Goal: Task Accomplishment & Management: Manage account settings

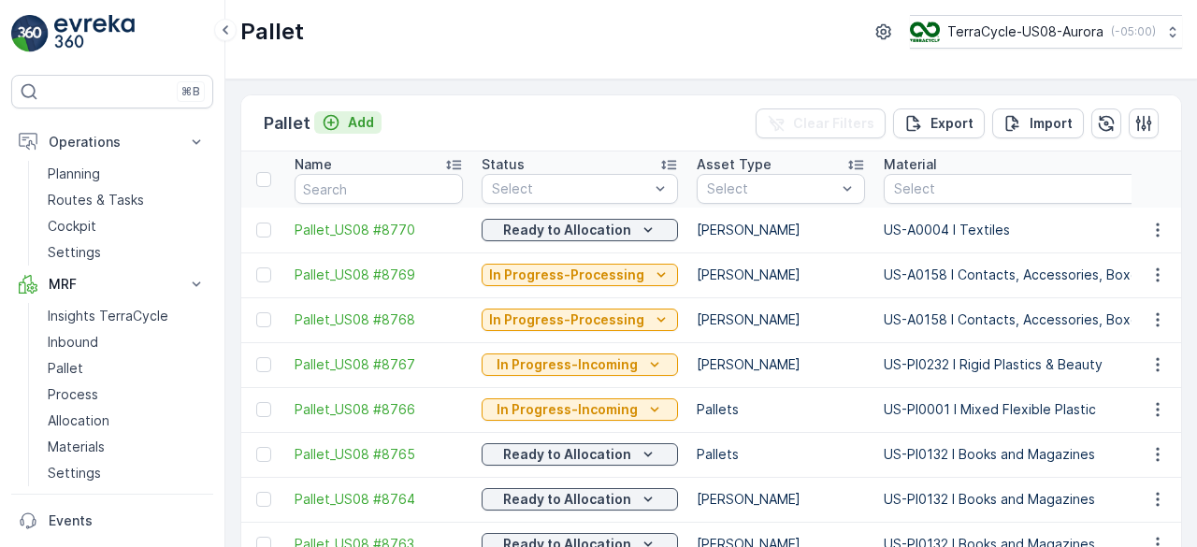
click at [348, 120] on p "Add" at bounding box center [361, 122] width 26 height 19
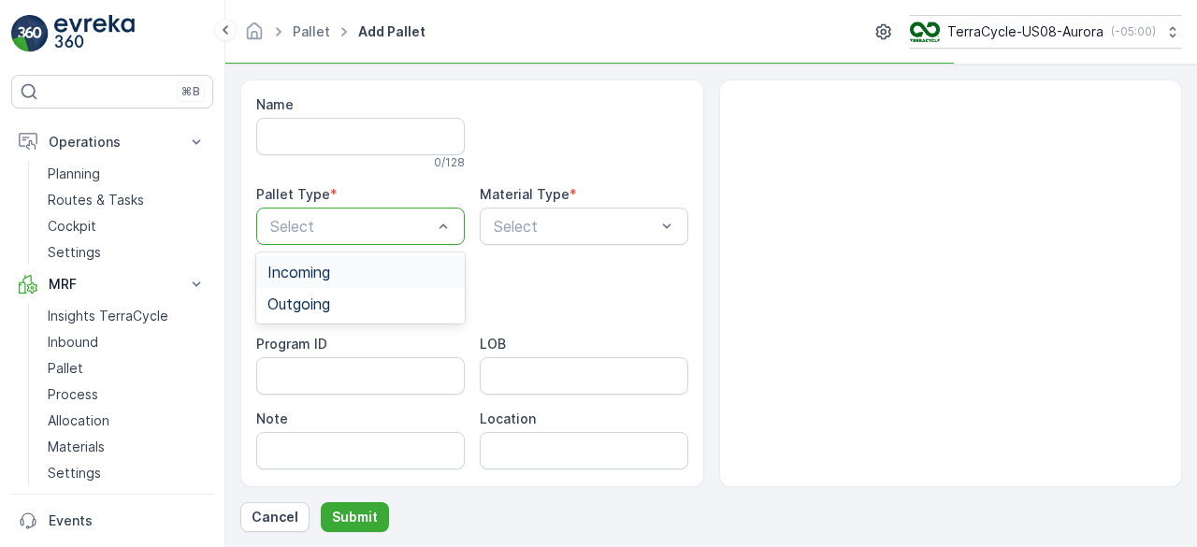
click at [376, 276] on div "Incoming" at bounding box center [360, 272] width 186 height 17
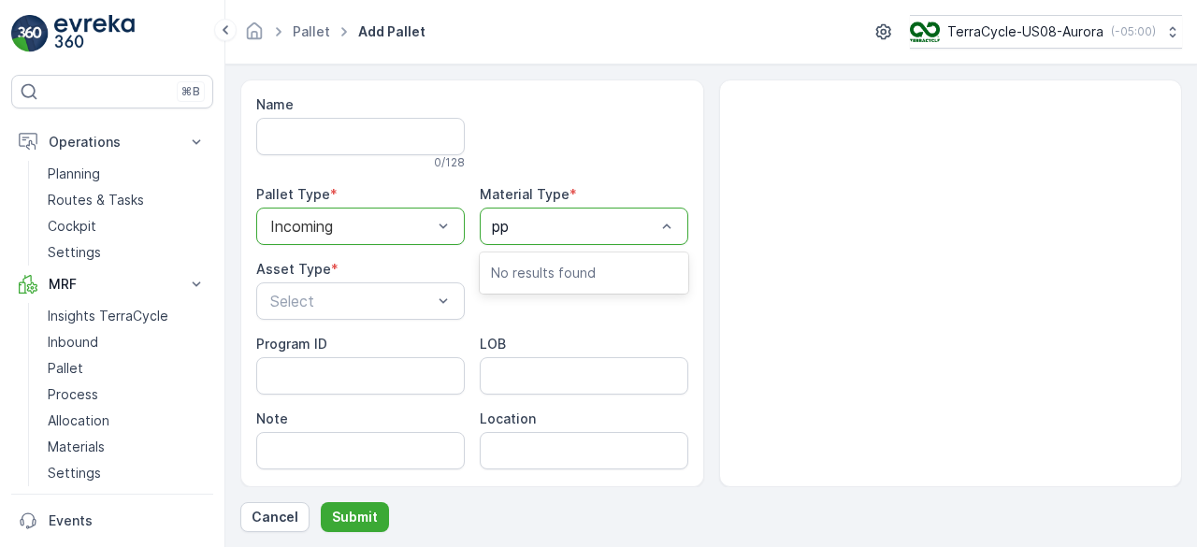
type input "ppe"
click at [552, 230] on div at bounding box center [575, 226] width 166 height 17
type input "ppe"
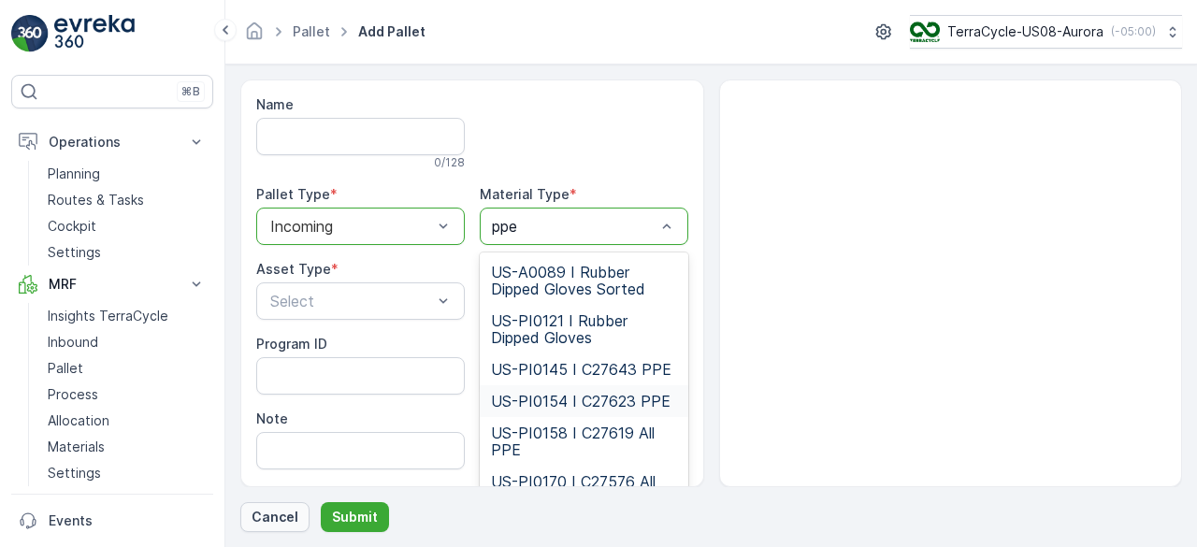
click at [274, 512] on p "Cancel" at bounding box center [275, 517] width 47 height 19
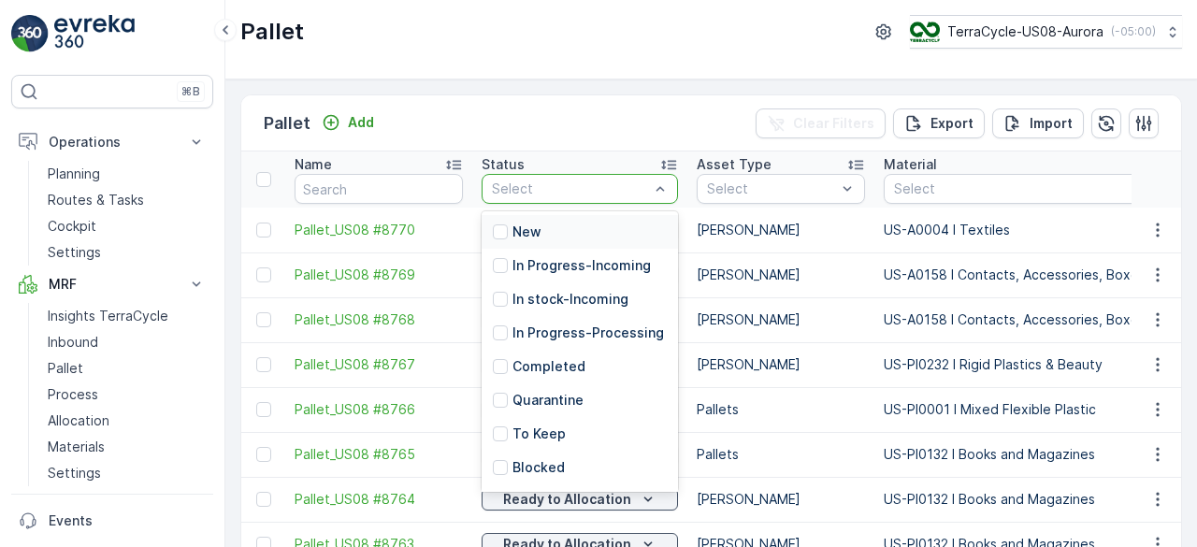
click at [535, 224] on p "New" at bounding box center [526, 232] width 29 height 19
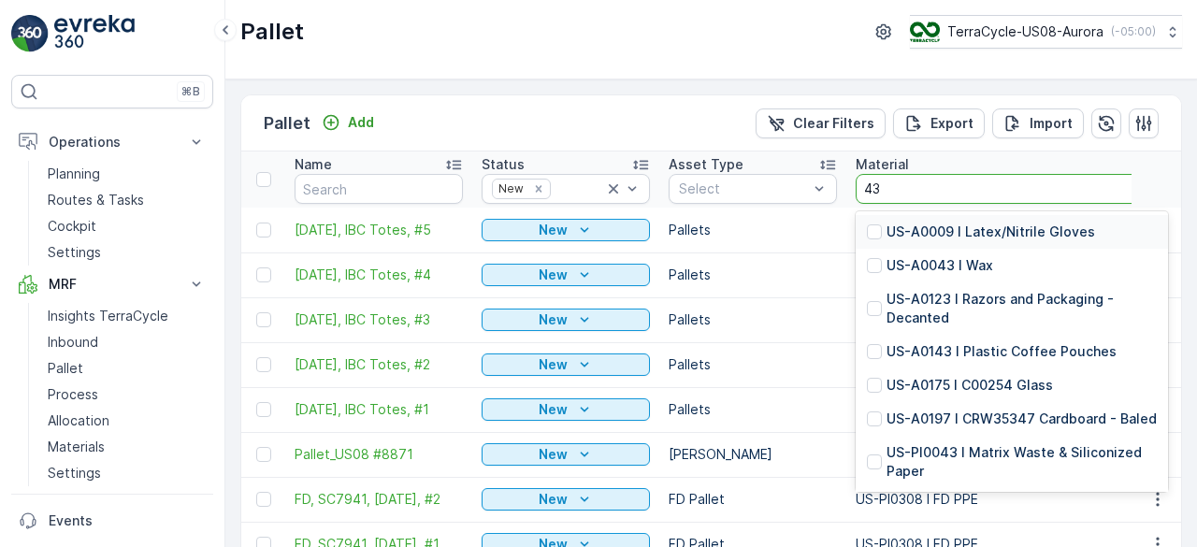
type input "437"
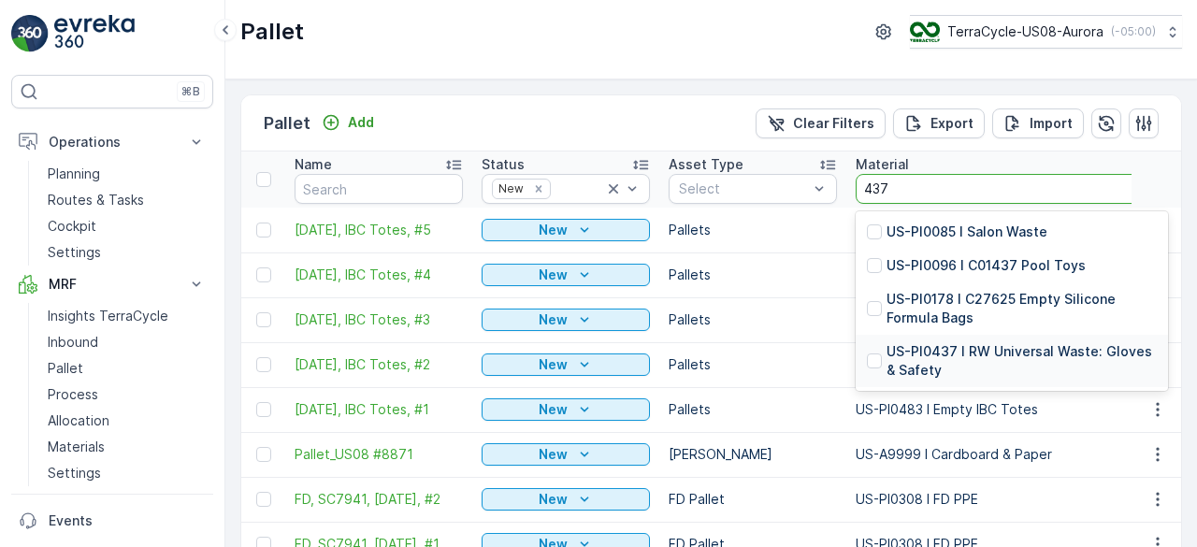
click at [1066, 355] on p "US-PI0437 I RW Universal Waste: Gloves & Safety" at bounding box center [1022, 360] width 270 height 37
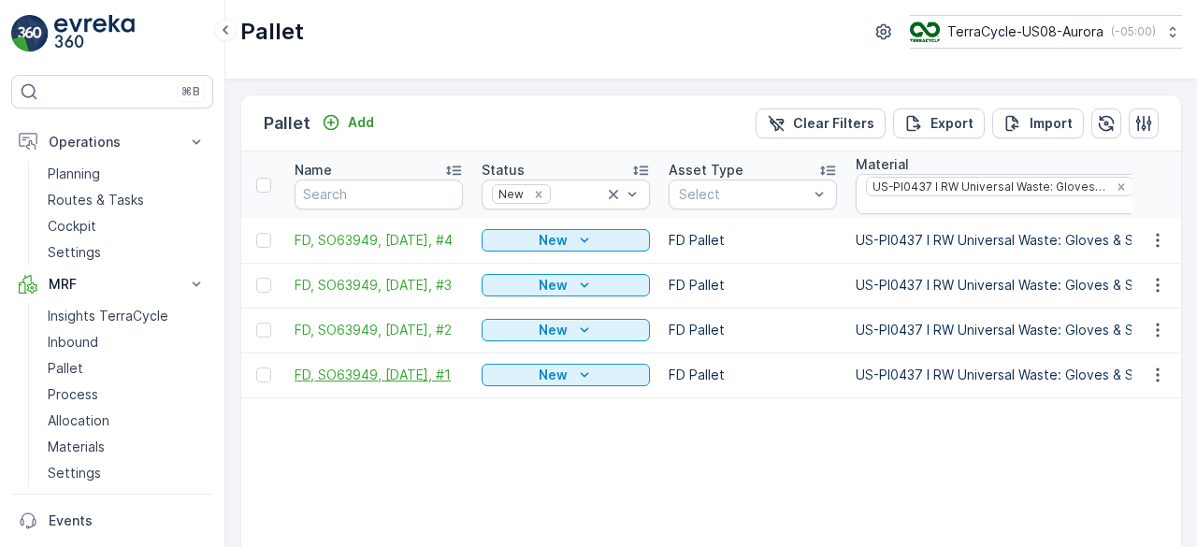
click at [426, 366] on span "FD, SO63949, [DATE], #1" at bounding box center [379, 375] width 168 height 19
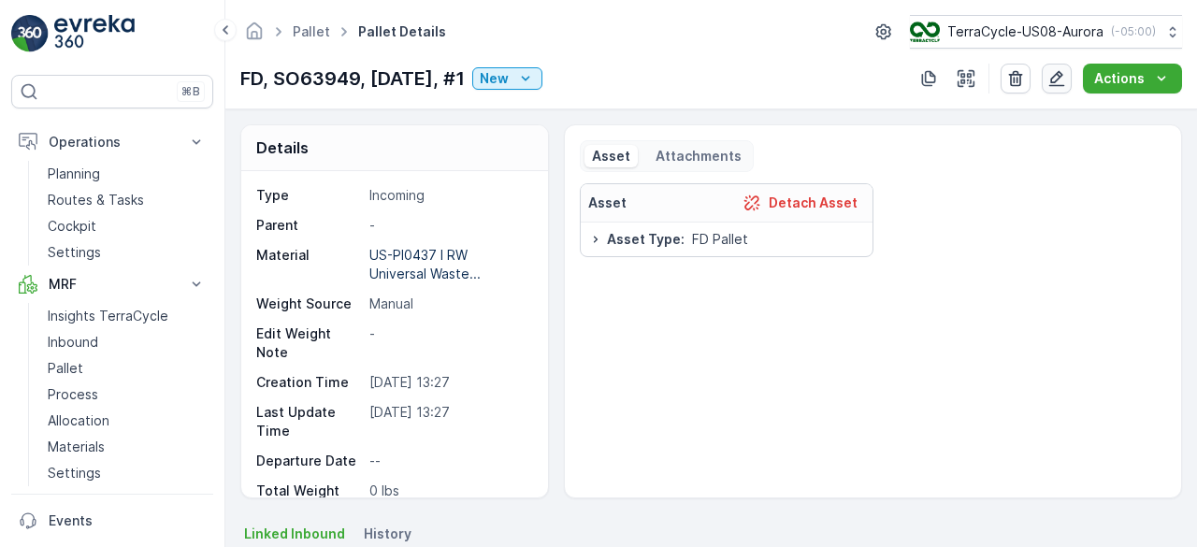
click at [1059, 76] on icon "button" at bounding box center [1056, 78] width 19 height 19
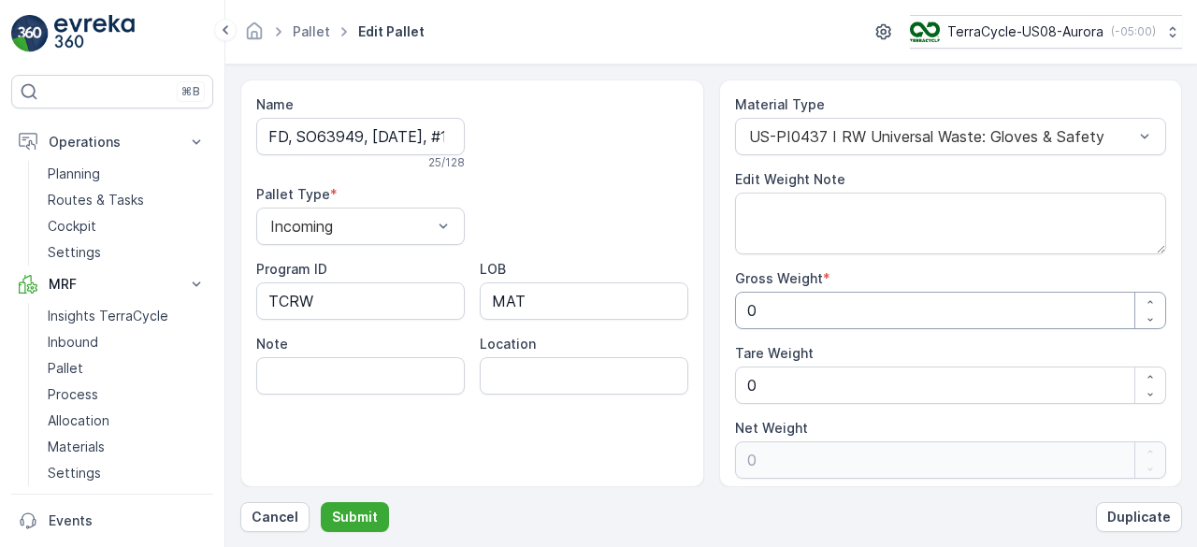
click at [788, 308] on Weight "0" at bounding box center [951, 310] width 432 height 37
type Weight "2"
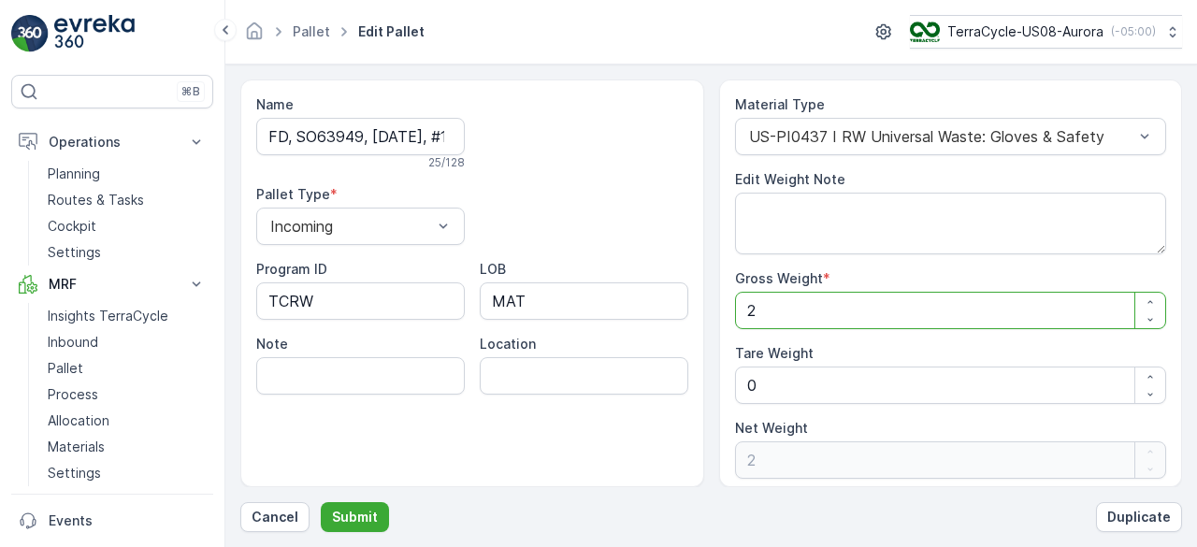
type Weight "24"
type Weight "247"
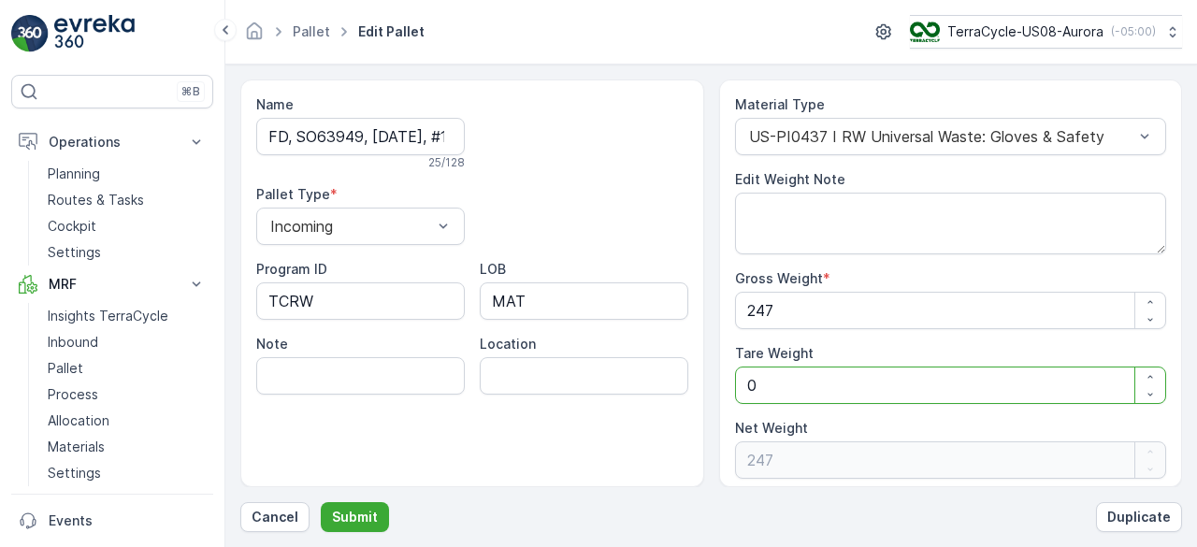
click at [783, 400] on Weight "0" at bounding box center [951, 385] width 432 height 37
type Weight "0"
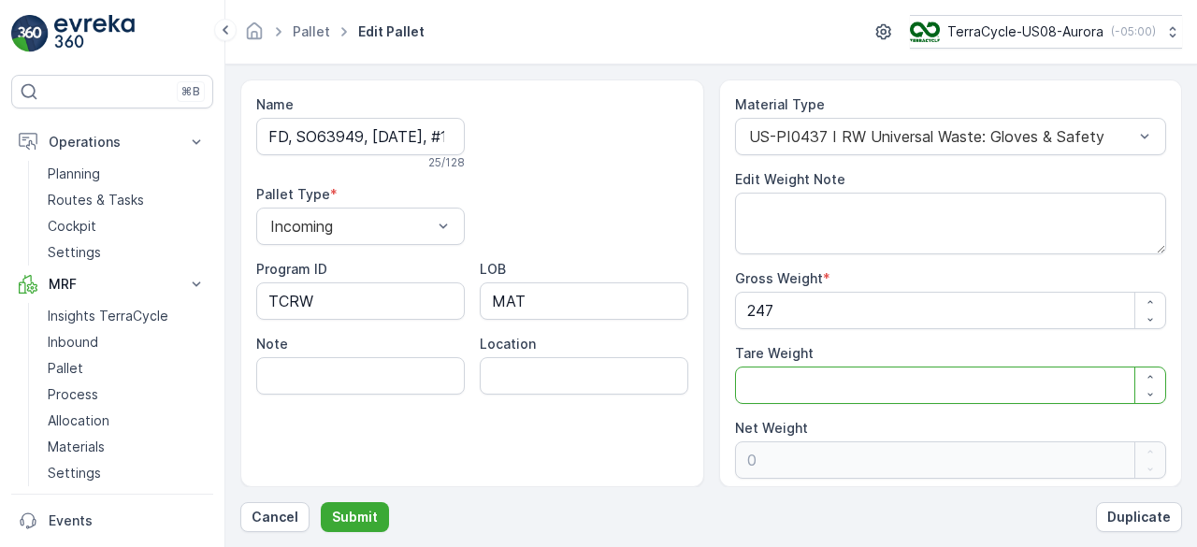
type Weight "7"
type Weight "240"
type Weight "70"
type Weight "177"
type Weight "70"
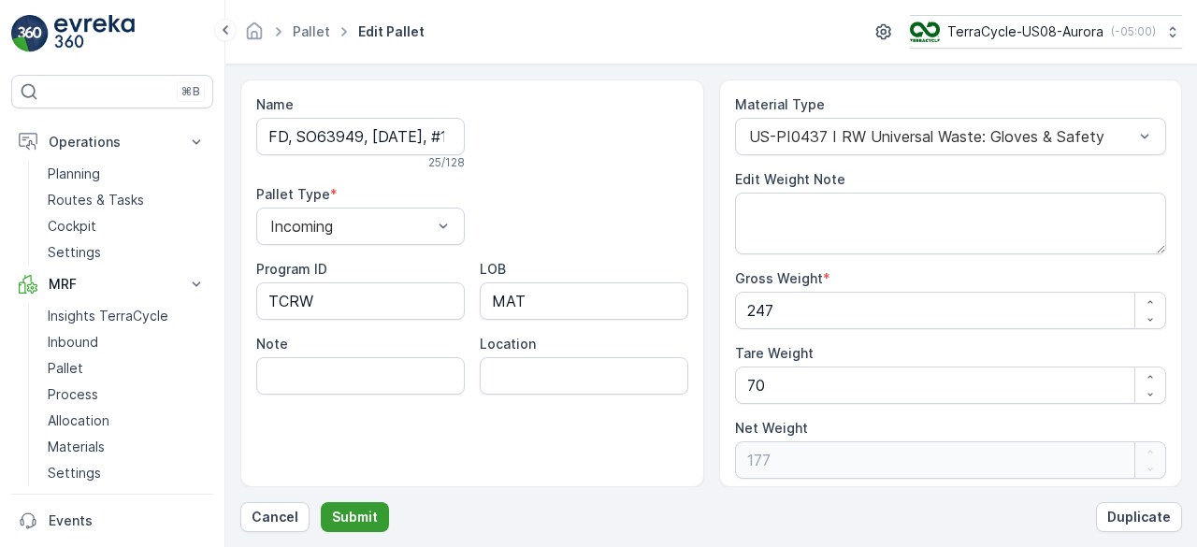
click at [354, 513] on p "Submit" at bounding box center [355, 517] width 46 height 19
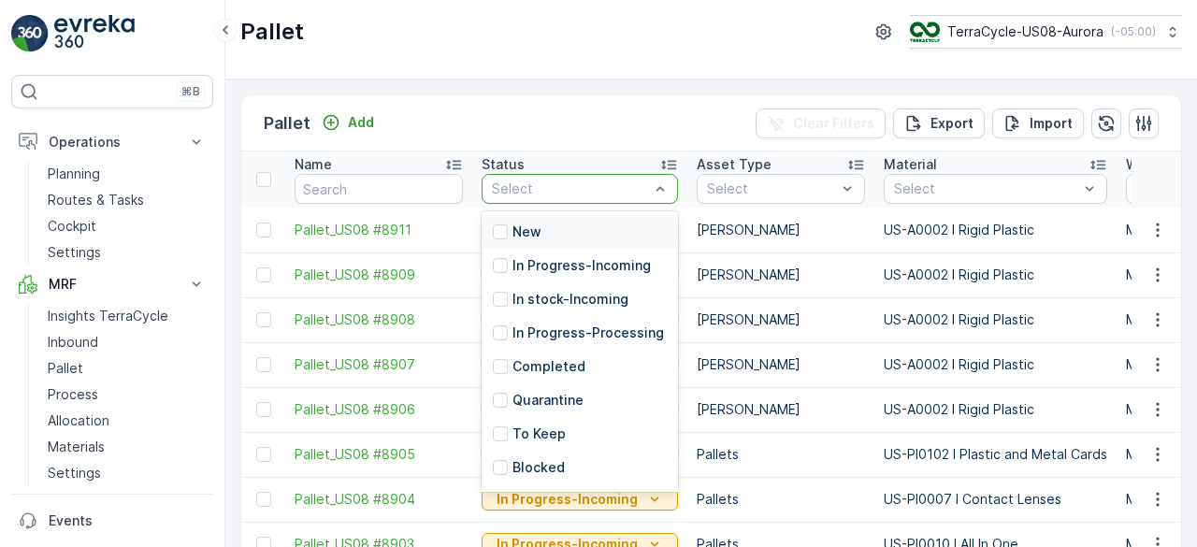
click at [541, 227] on div "New" at bounding box center [580, 232] width 196 height 34
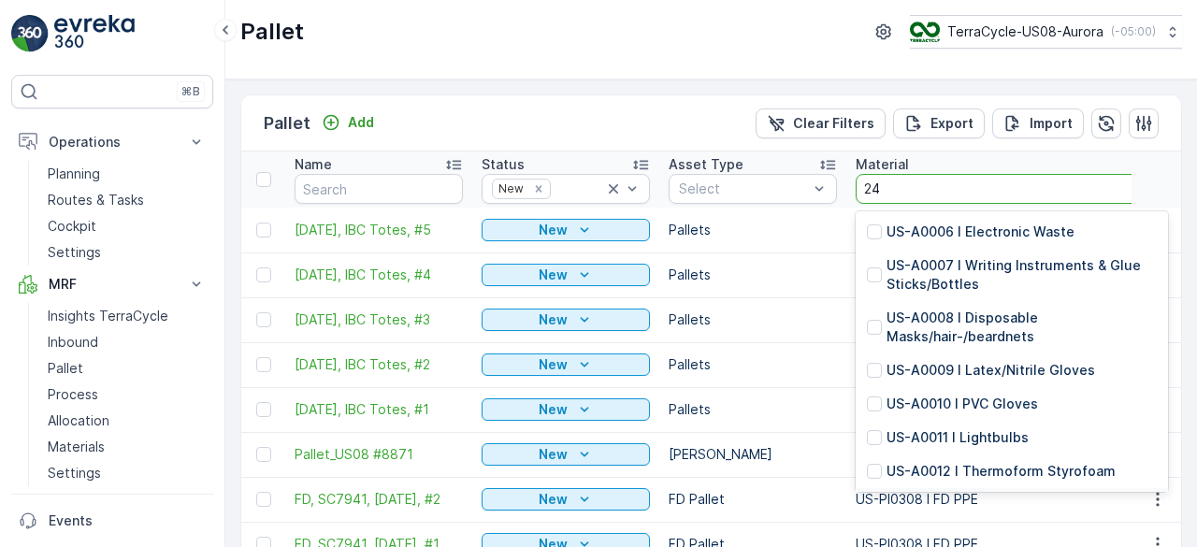
type input "2"
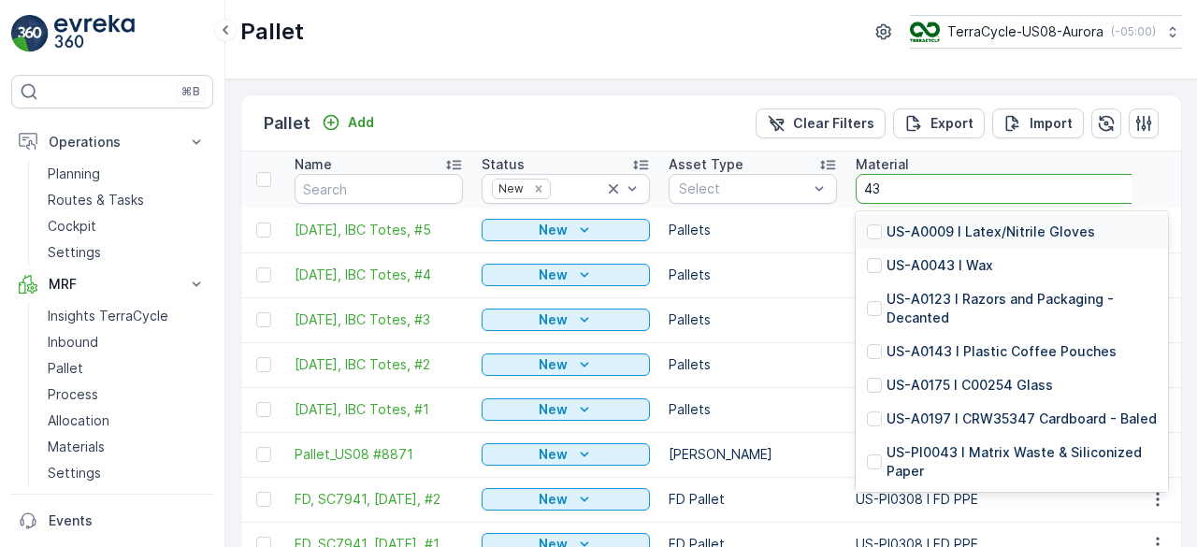
type input "437"
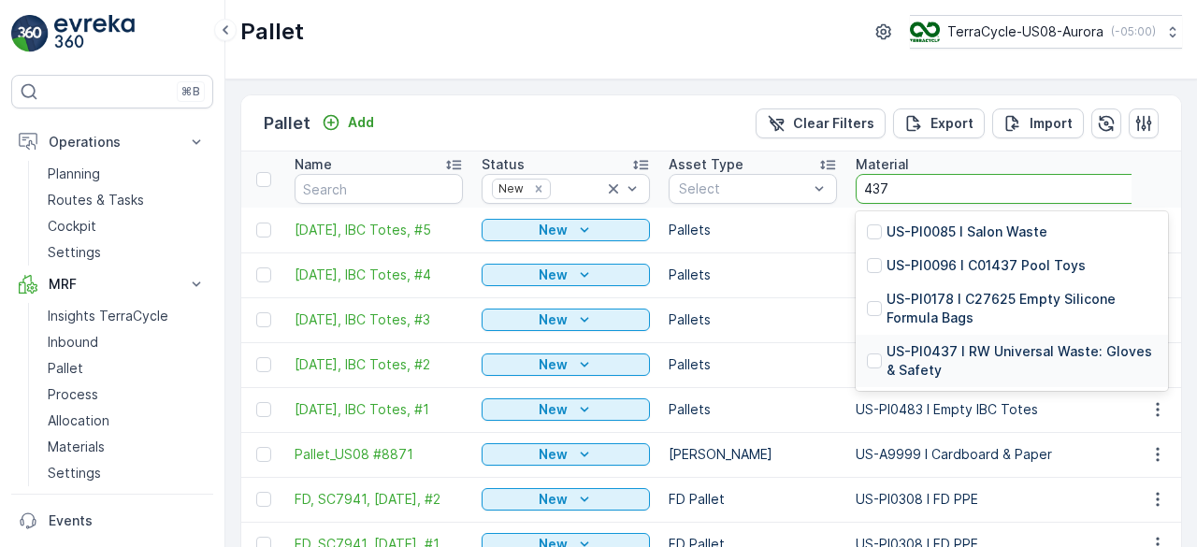
click at [984, 359] on p "US-PI0437 I RW Universal Waste: Gloves & Safety" at bounding box center [1022, 360] width 270 height 37
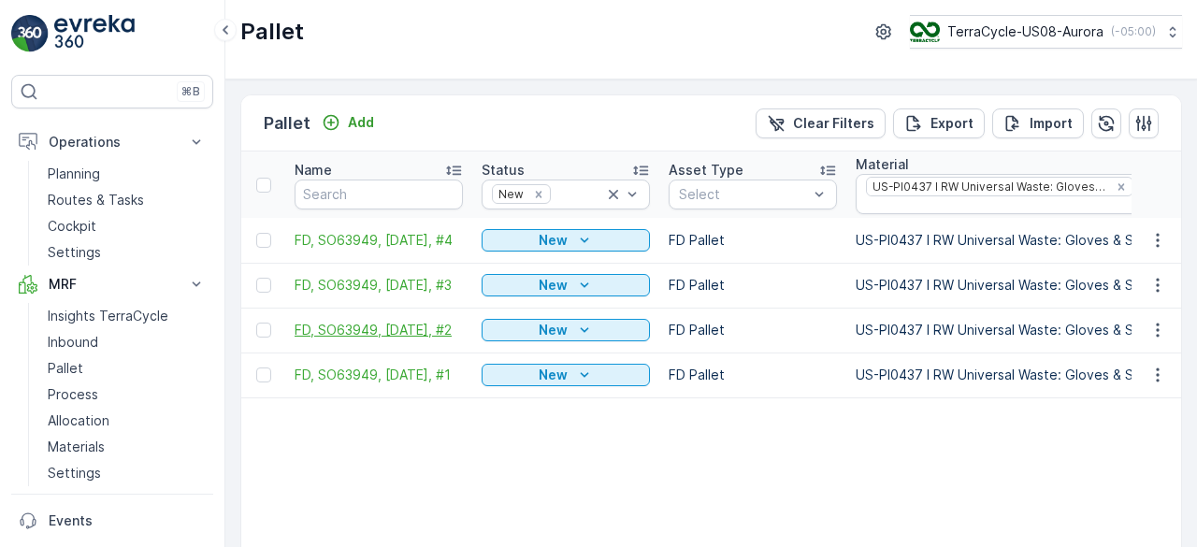
click at [422, 321] on span "FD, SO63949, [DATE], #2" at bounding box center [379, 330] width 168 height 19
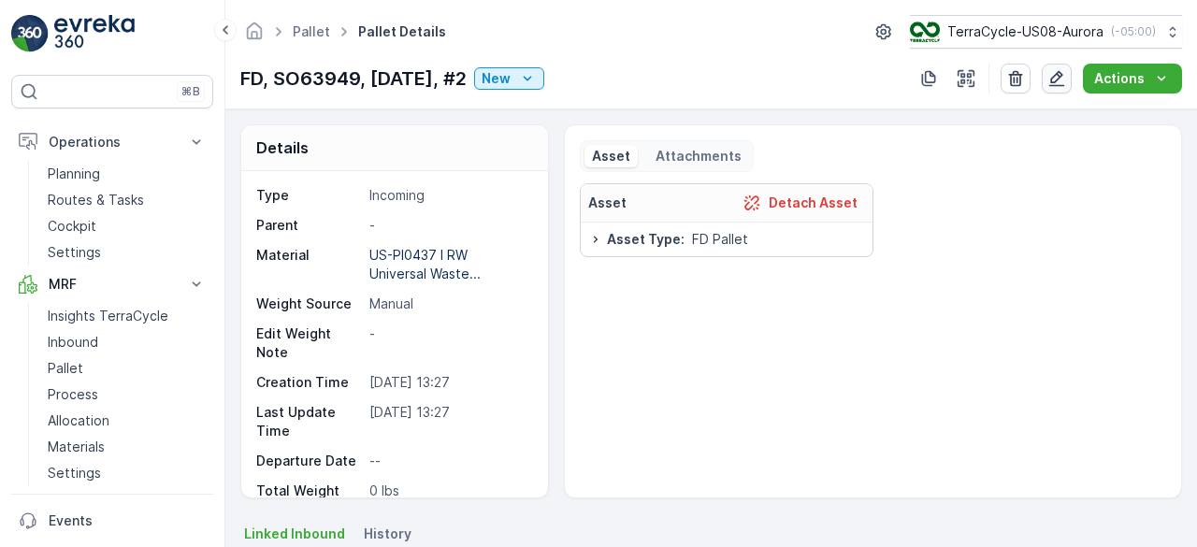
click at [1061, 83] on icon "button" at bounding box center [1056, 78] width 19 height 19
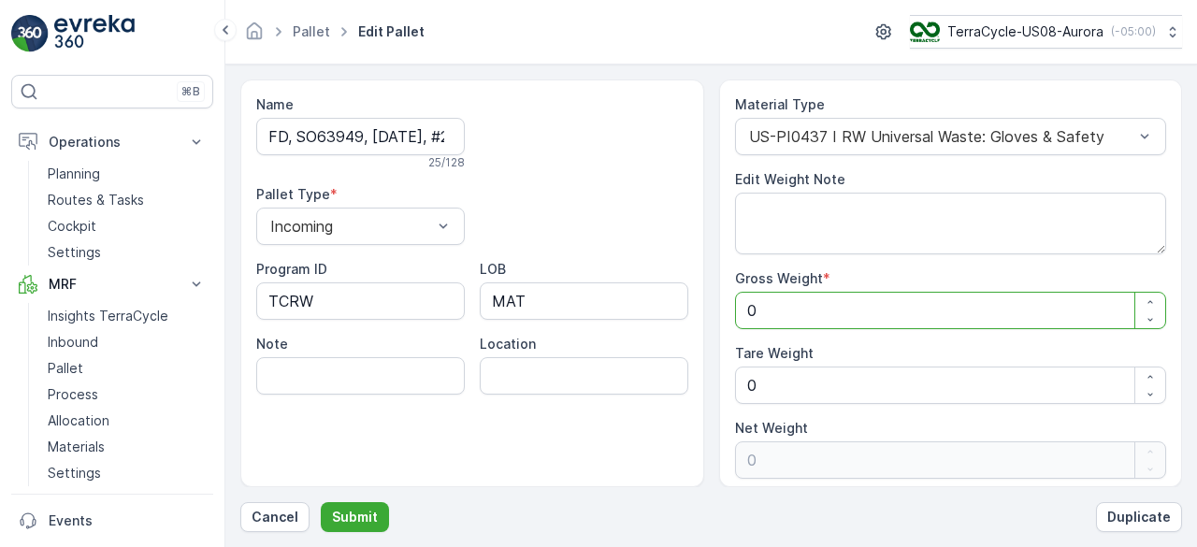
click at [789, 301] on Weight "0" at bounding box center [951, 310] width 432 height 37
type Weight "02"
type Weight "2"
type Weight "025"
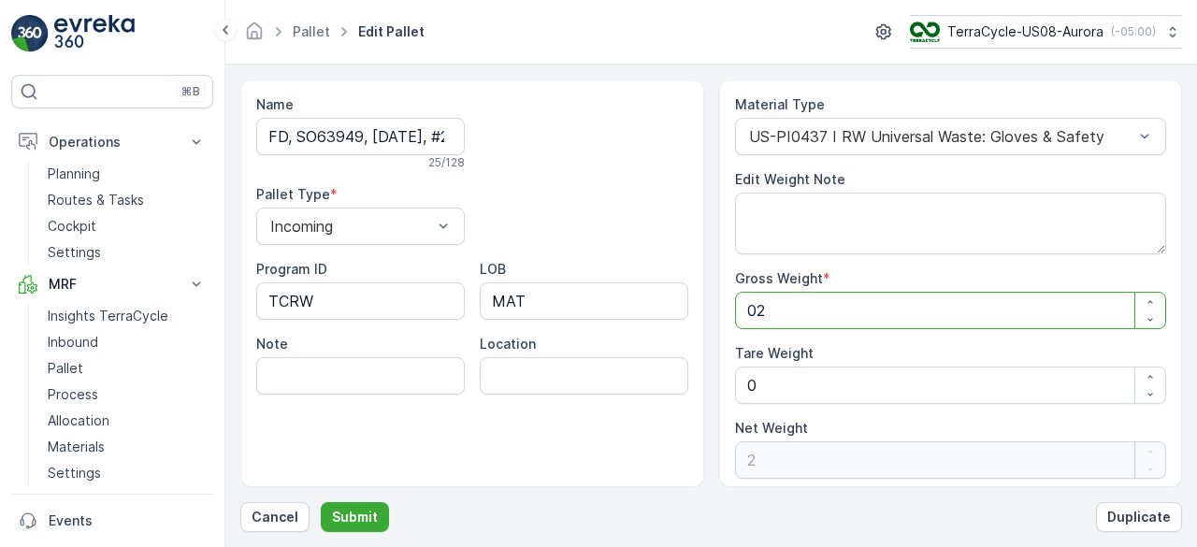
type Weight "25"
type Weight "0254"
type Weight "254"
type Weight "025"
type Weight "25"
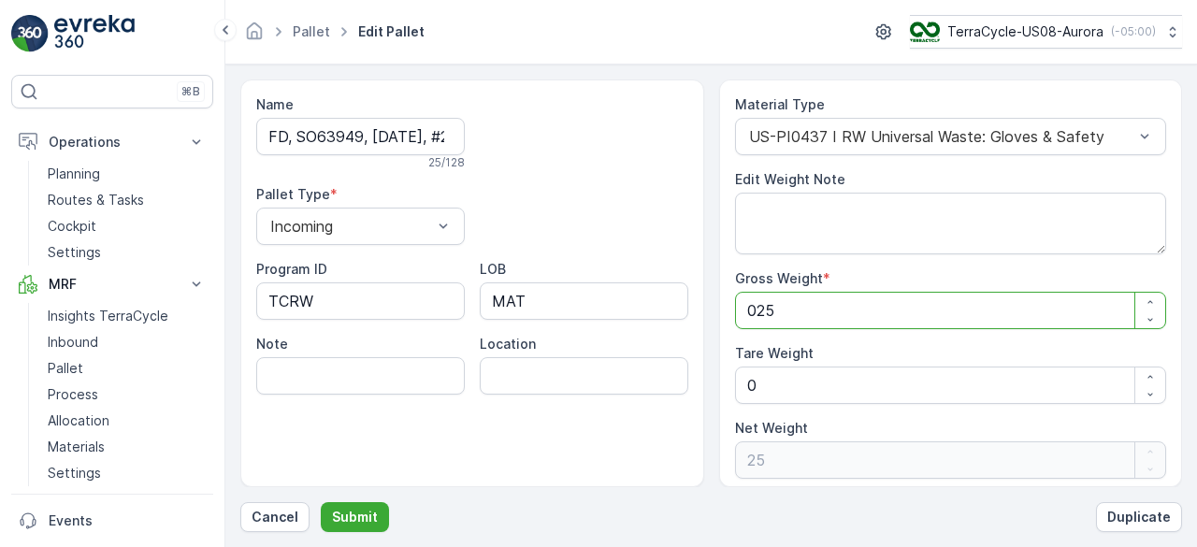
type Weight "02"
type Weight "2"
type Weight "0"
type Weight "2"
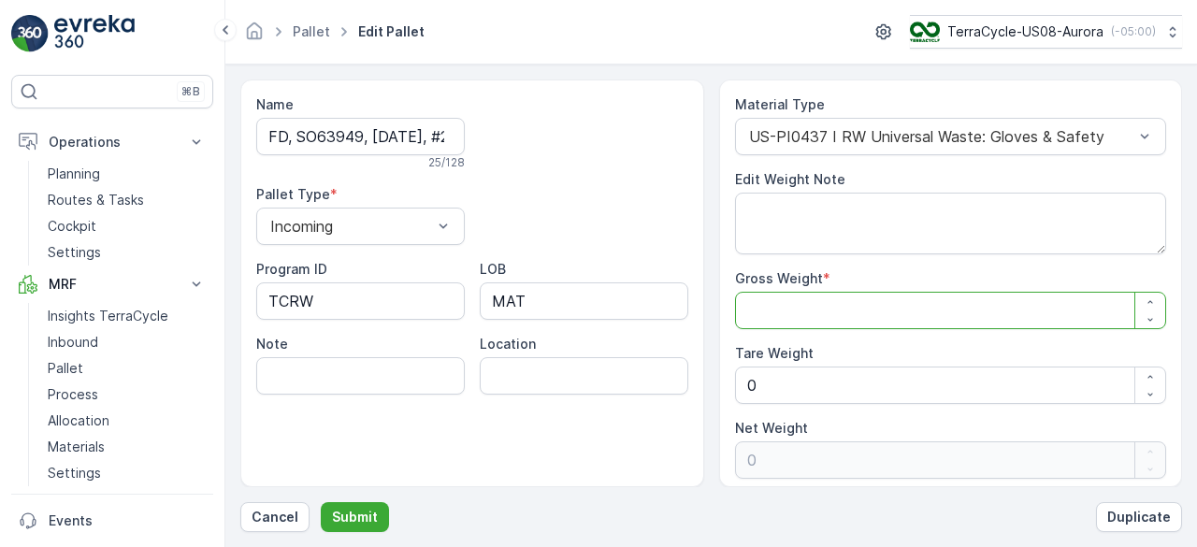
type Weight "2"
type Weight "25"
type Weight "254"
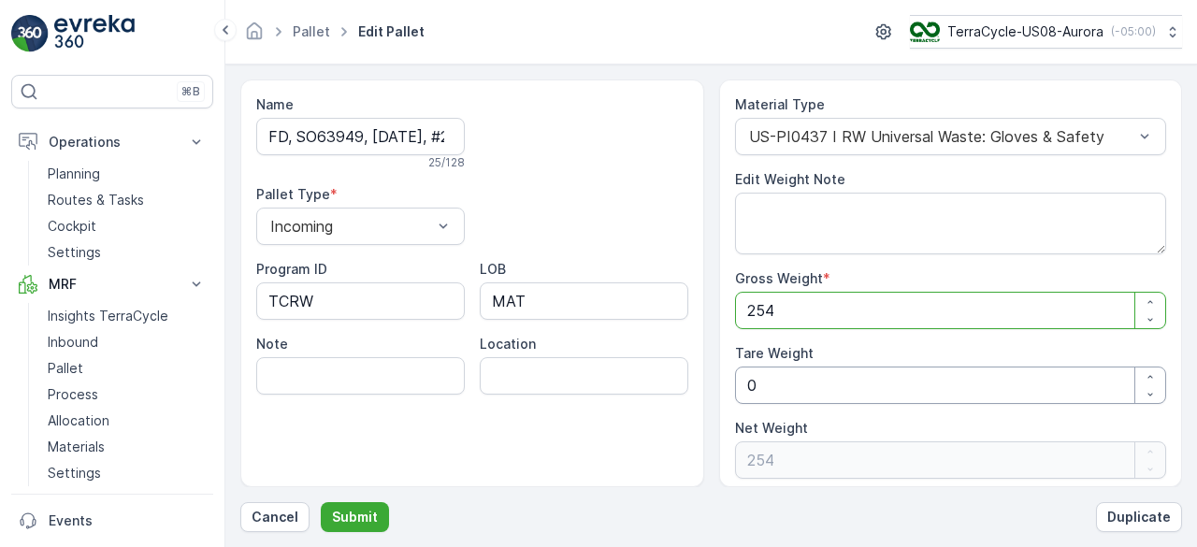
type Weight "254"
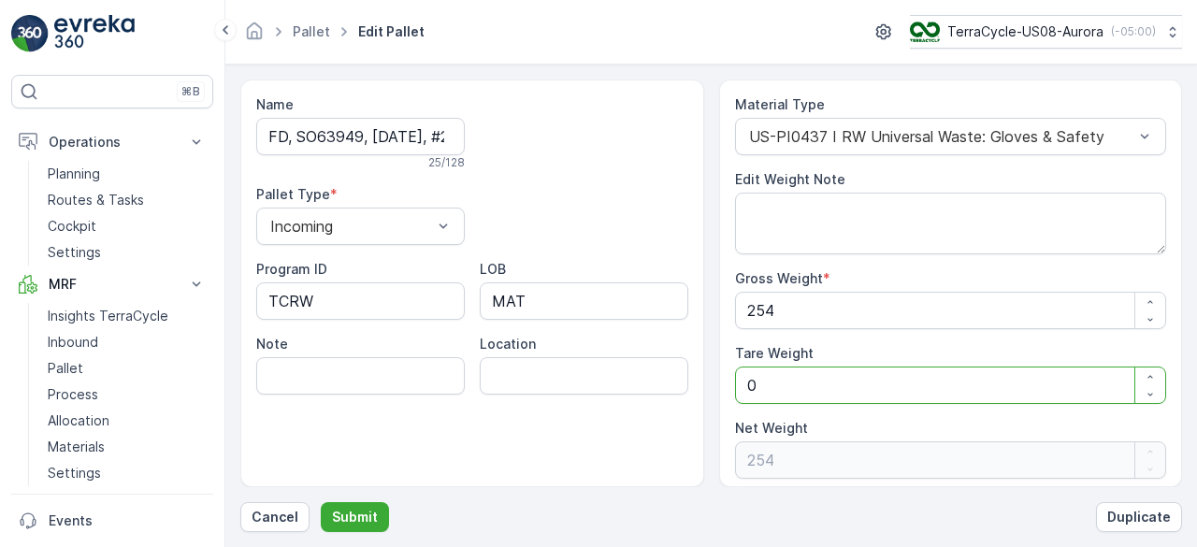
click at [795, 371] on Weight "0" at bounding box center [951, 385] width 432 height 37
type Weight "0"
type Weight "7"
type Weight "247"
type Weight "70"
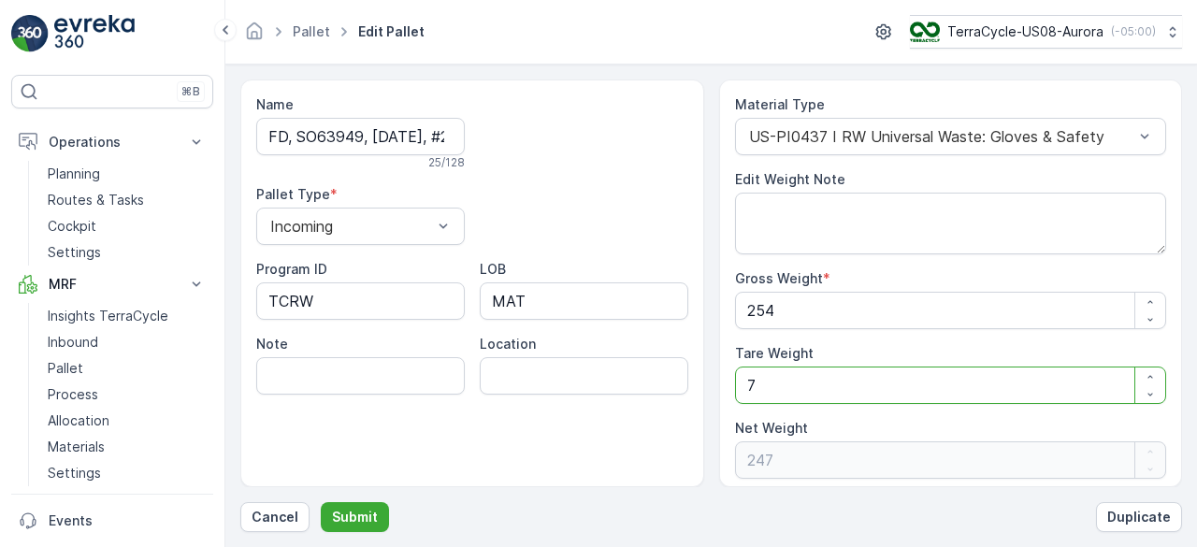
type Weight "184"
type Weight "70"
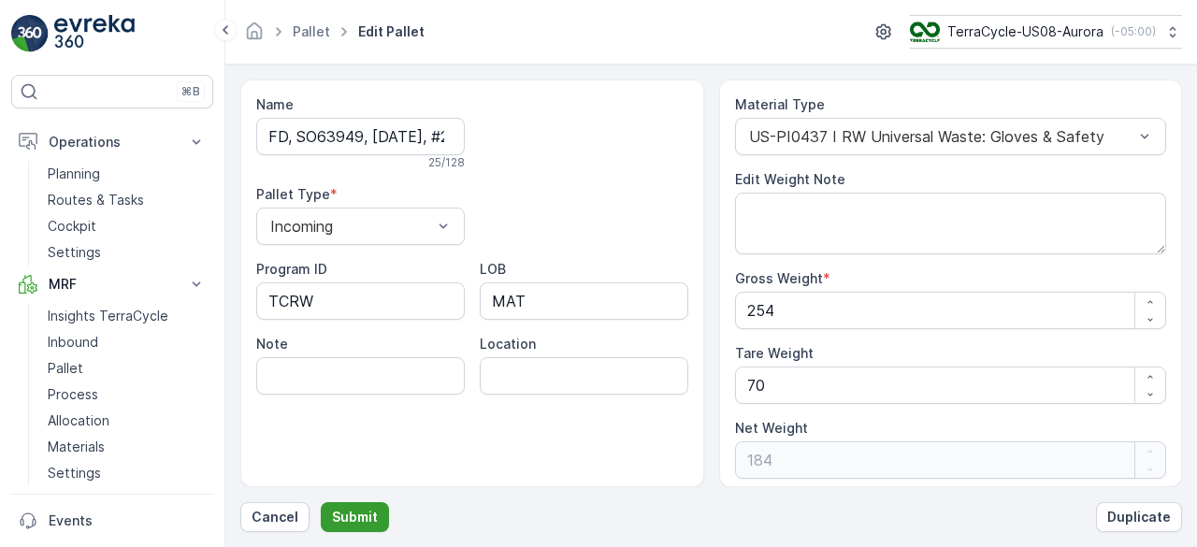
click at [360, 517] on p "Submit" at bounding box center [355, 517] width 46 height 19
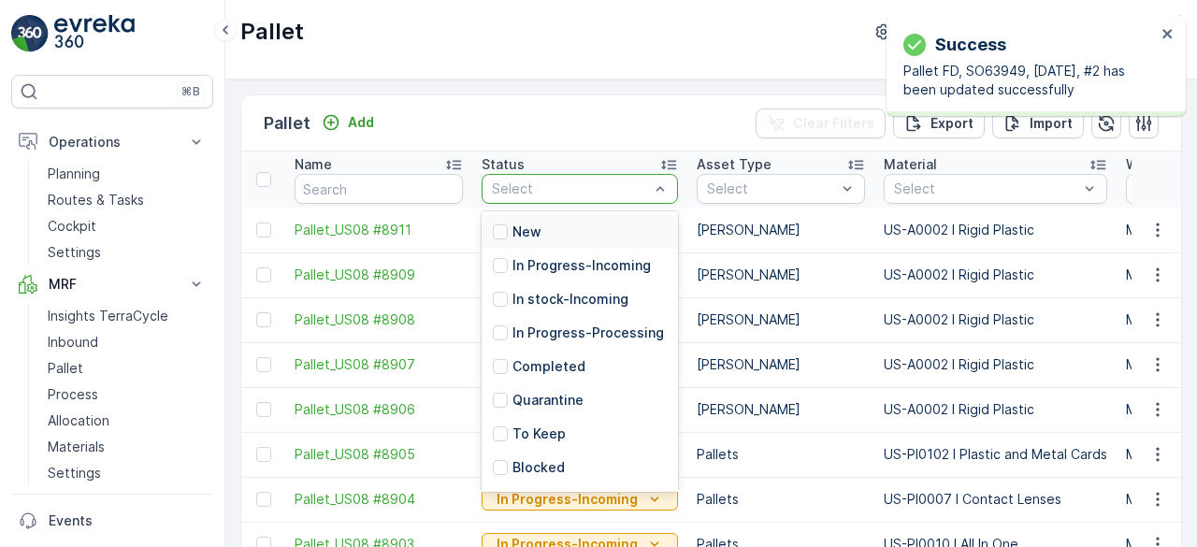
click at [556, 229] on div "New" at bounding box center [580, 232] width 196 height 34
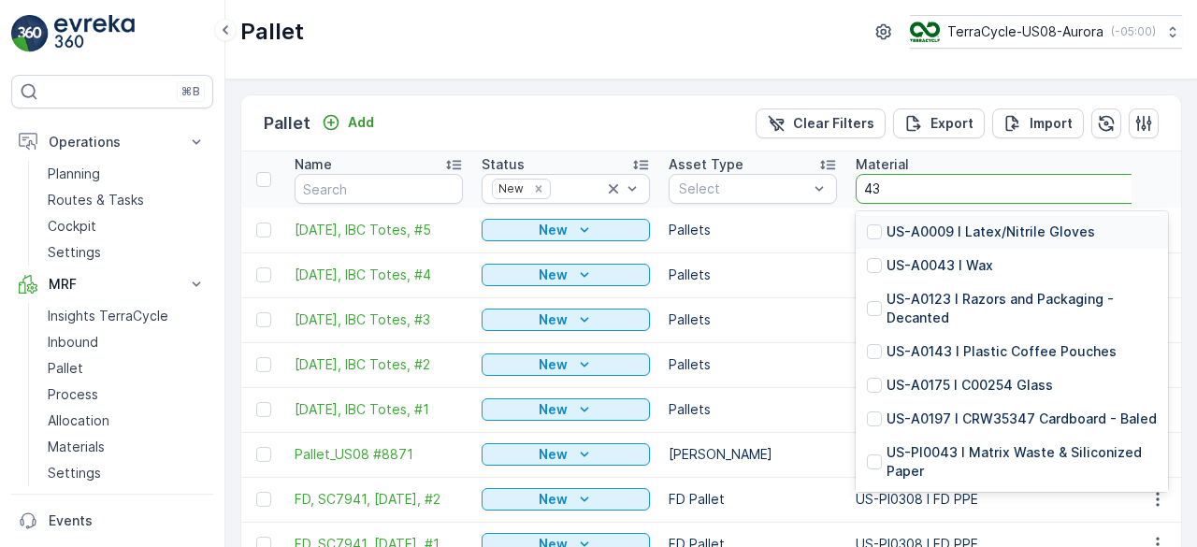
type input "437"
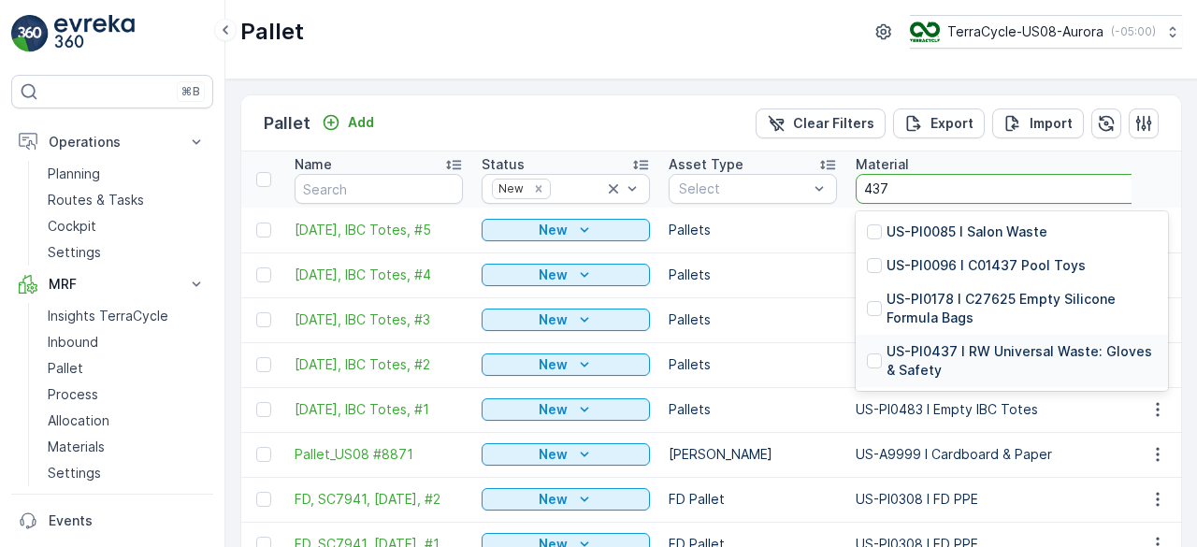
click at [965, 351] on p "US-PI0437 I RW Universal Waste: Gloves & Safety" at bounding box center [1022, 360] width 270 height 37
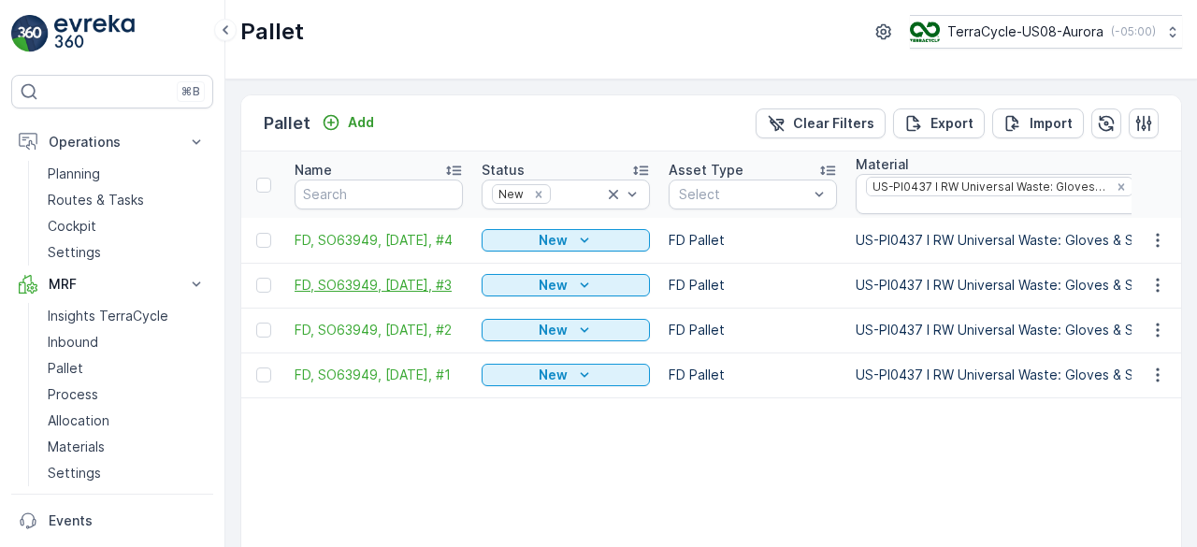
click at [357, 276] on span "FD, SO63949, [DATE], #3" at bounding box center [379, 285] width 168 height 19
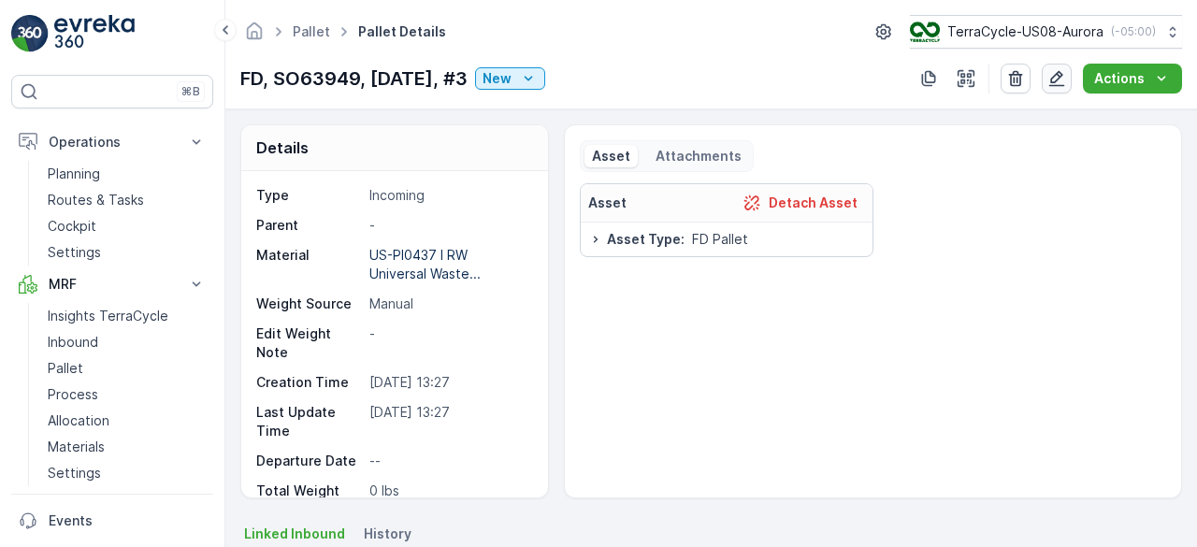
click at [1065, 84] on icon "button" at bounding box center [1057, 79] width 16 height 16
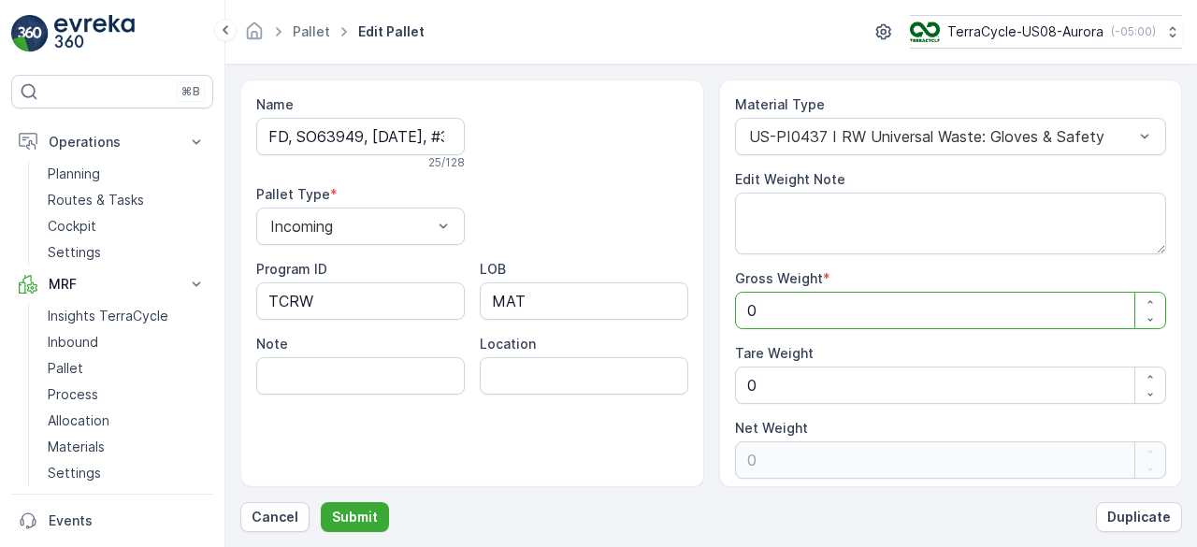
click at [814, 313] on Weight "0" at bounding box center [951, 310] width 432 height 37
type Weight "2"
type Weight "26"
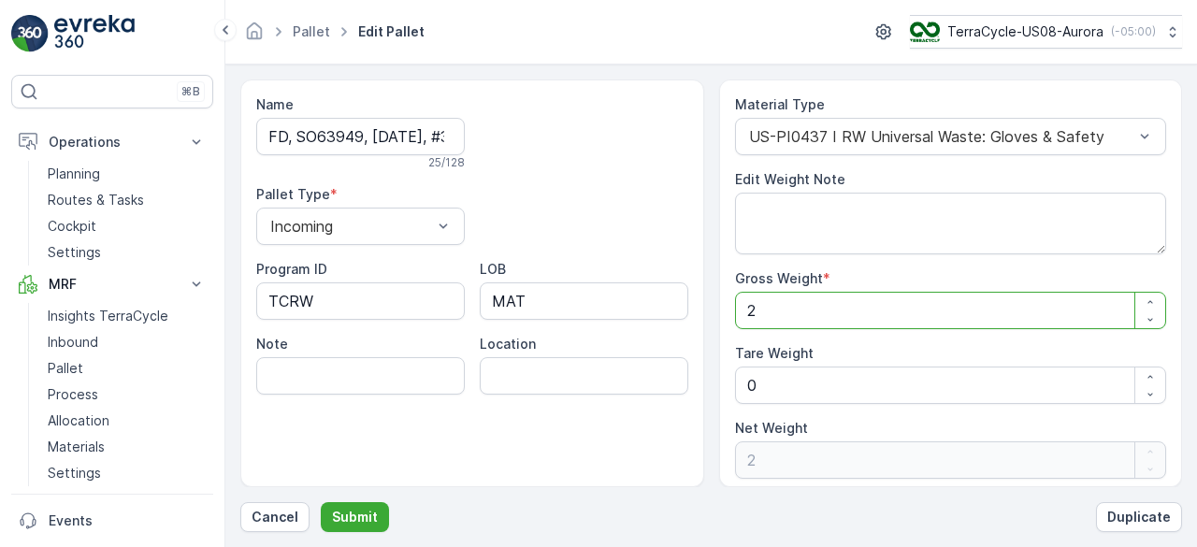
type Weight "26"
type Weight "268"
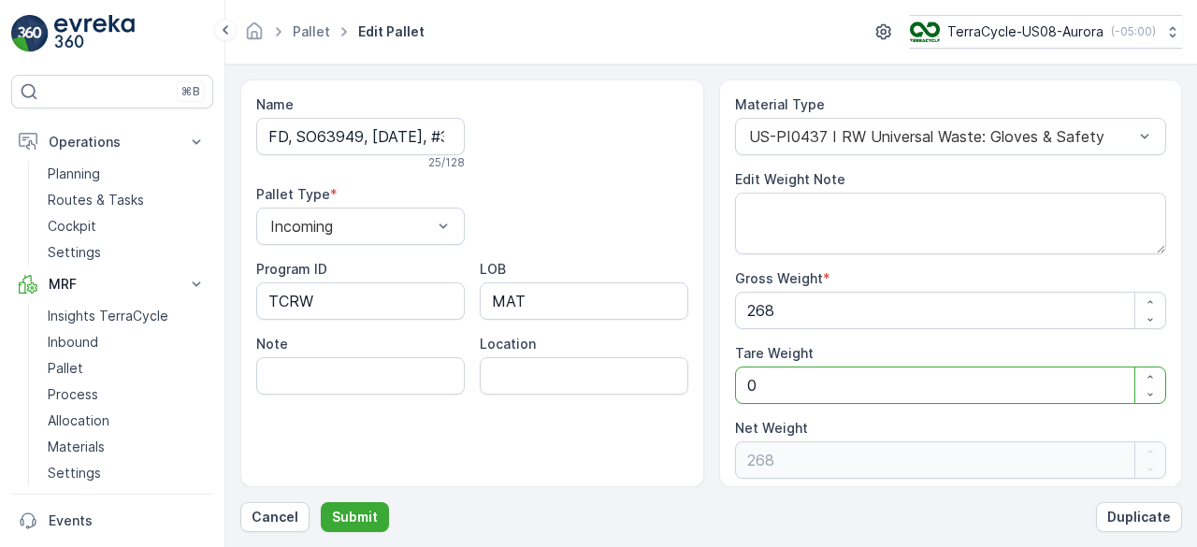
click at [799, 375] on Weight "0" at bounding box center [951, 385] width 432 height 37
type Weight "0"
type Weight "7"
type Weight "261"
type Weight "70"
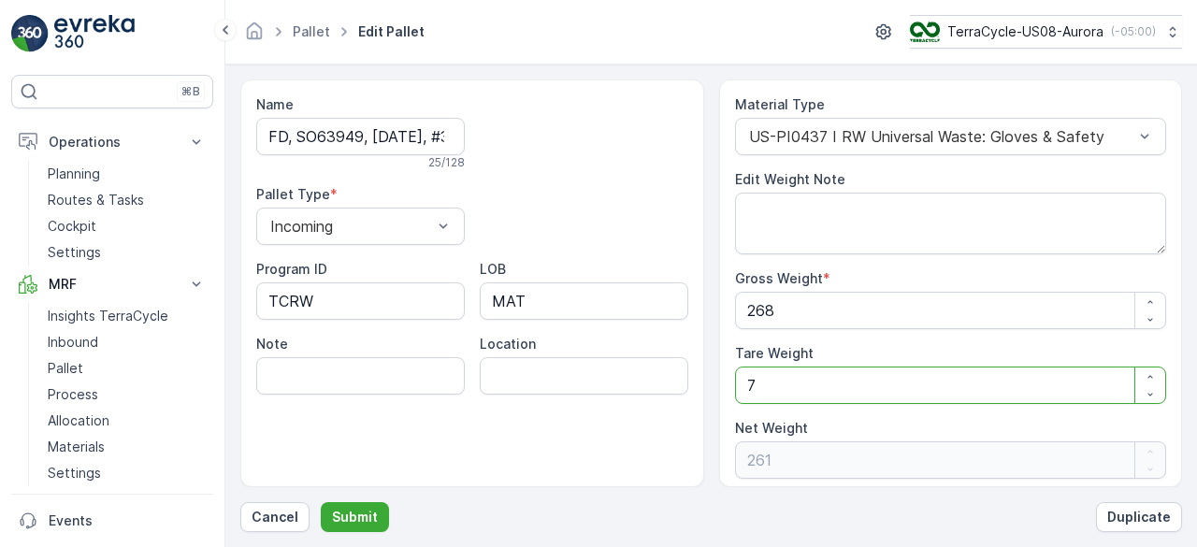
type Weight "198"
type Weight "70"
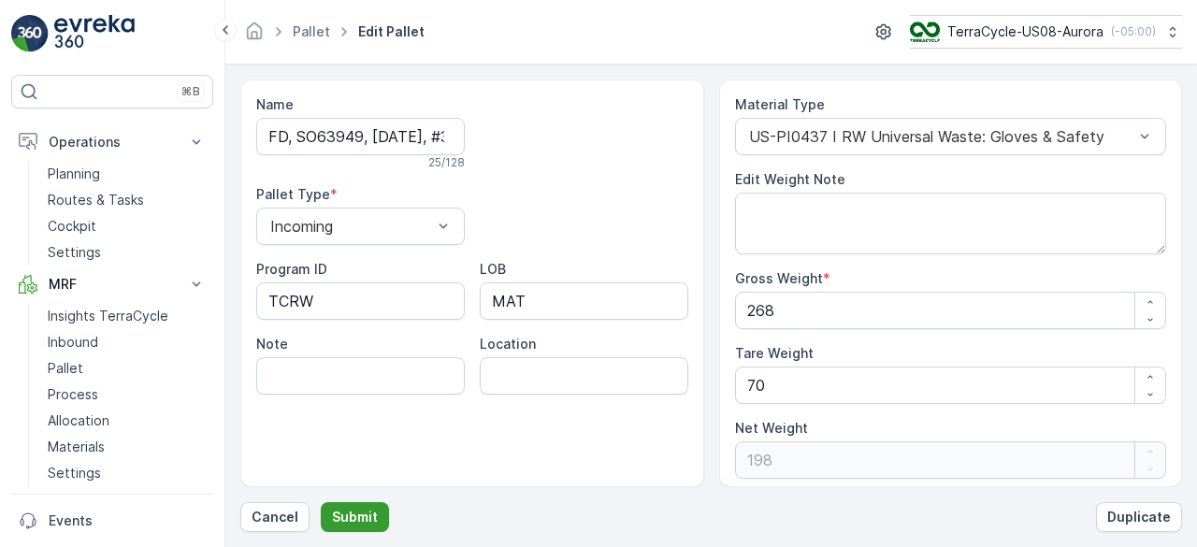
click at [350, 513] on p "Submit" at bounding box center [355, 517] width 46 height 19
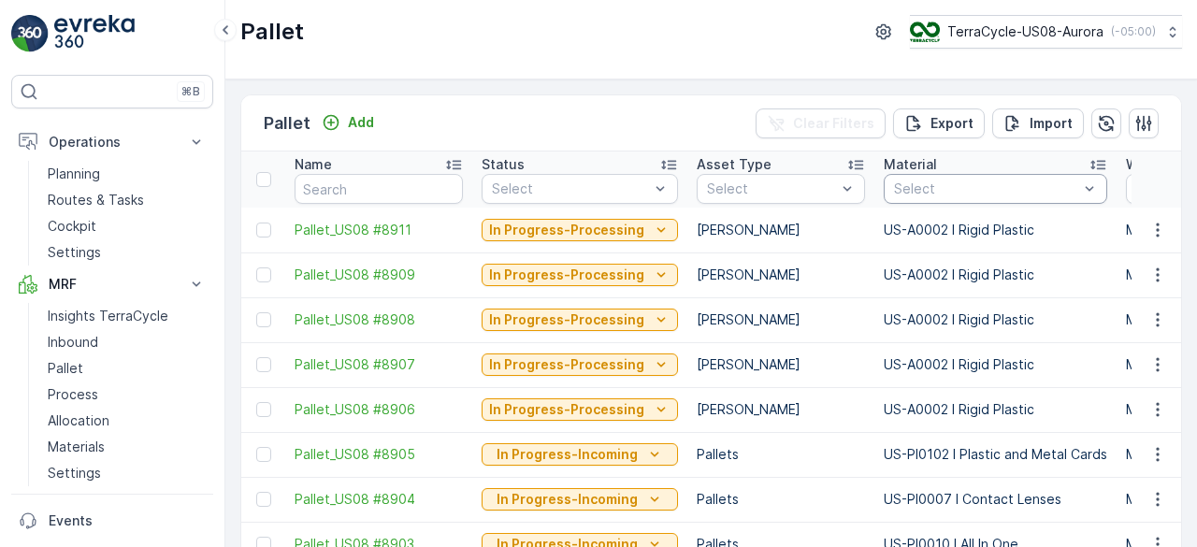
click at [911, 201] on div "Select" at bounding box center [996, 189] width 224 height 30
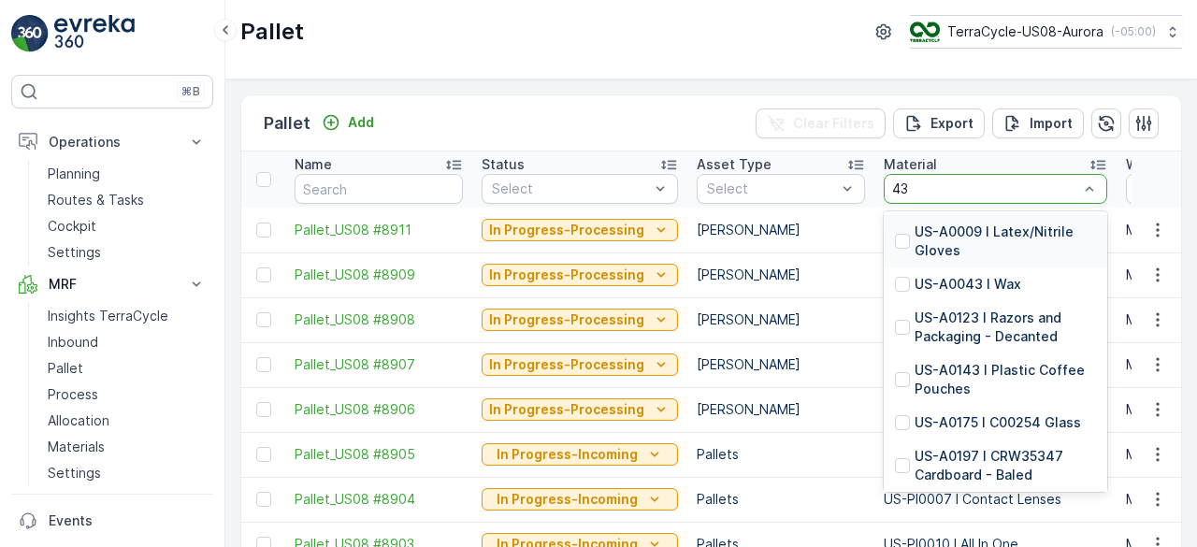
type input "437"
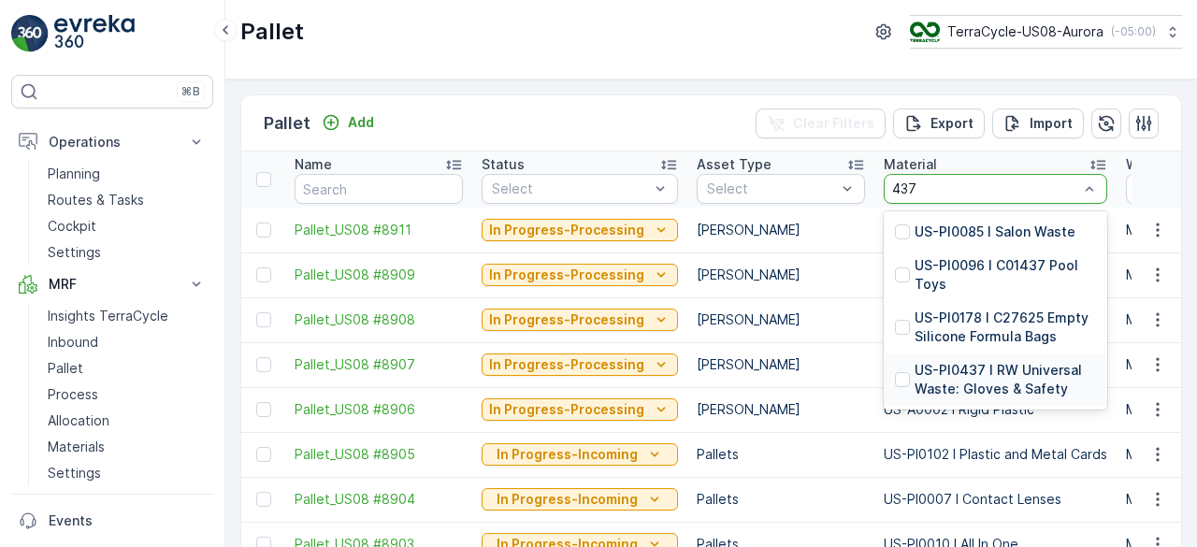
click at [949, 392] on p "US-PI0437 I RW Universal Waste: Gloves & Safety" at bounding box center [1005, 379] width 181 height 37
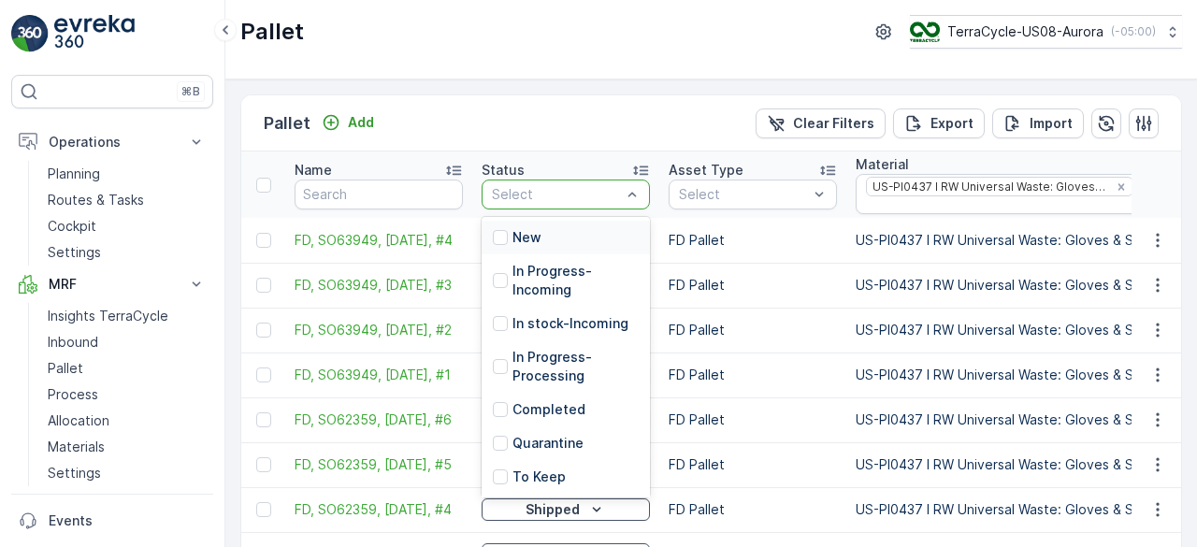
click at [510, 233] on div "New" at bounding box center [517, 237] width 49 height 19
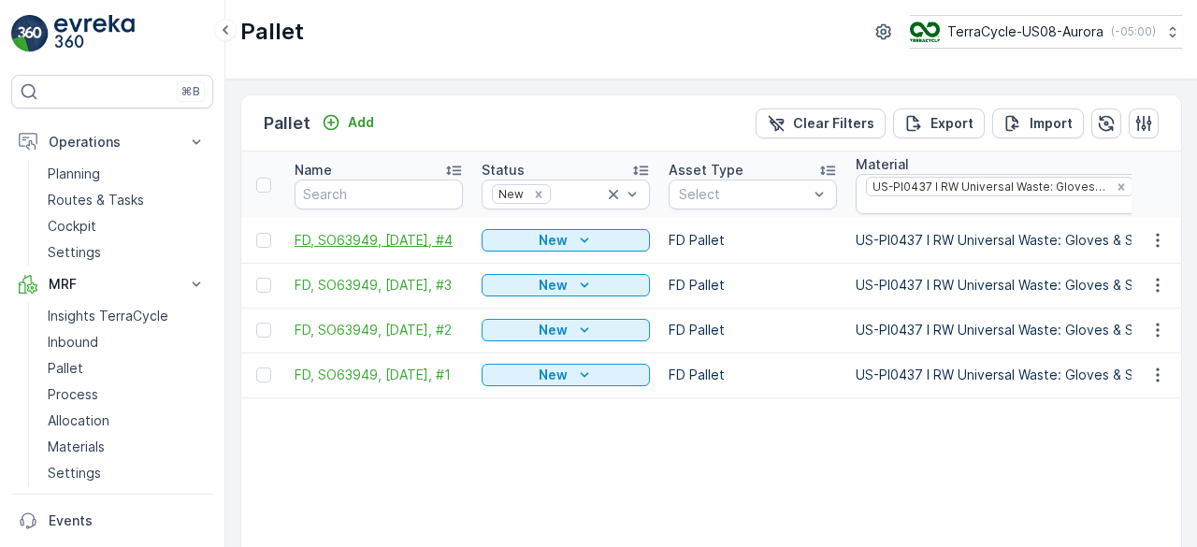
click at [408, 231] on span "FD, SO63949, [DATE], #4" at bounding box center [379, 240] width 168 height 19
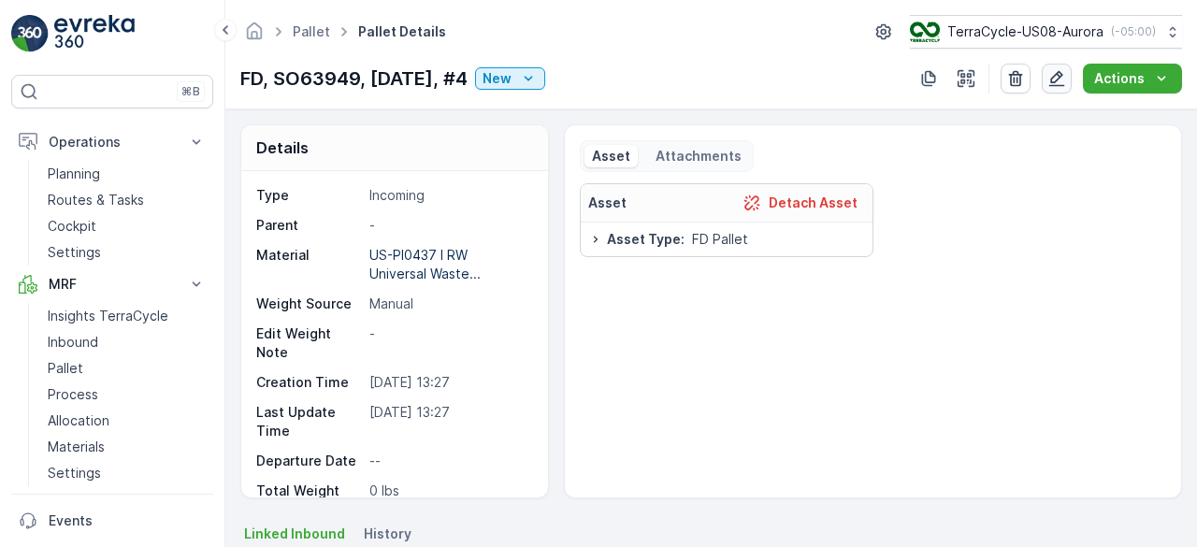
click at [1055, 72] on icon "button" at bounding box center [1056, 78] width 19 height 19
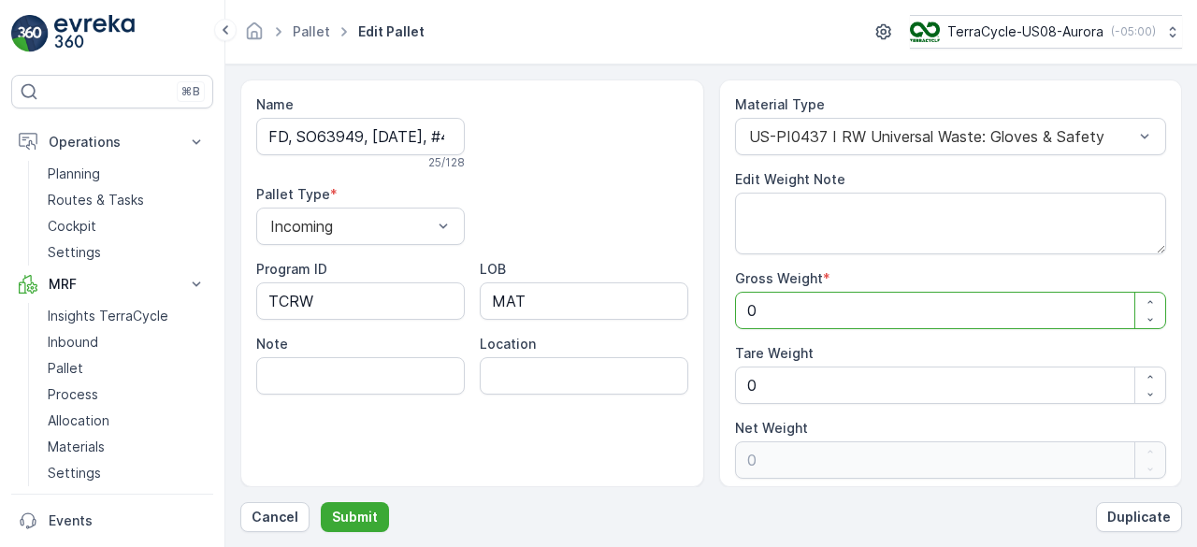
click at [863, 297] on Weight "0" at bounding box center [951, 310] width 432 height 37
type Weight "3"
type Weight "30"
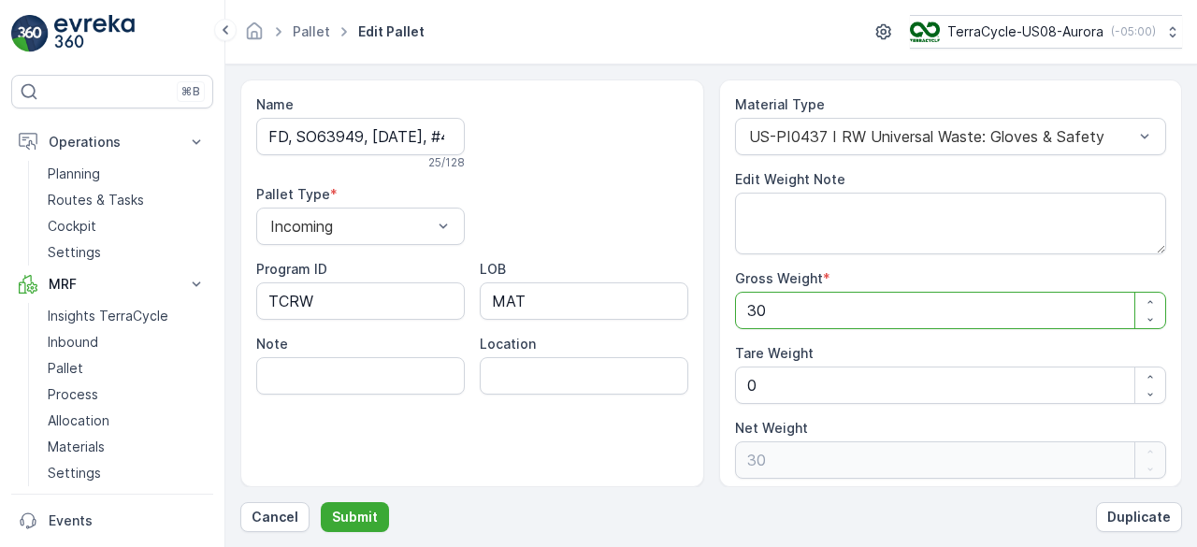
type Weight "302"
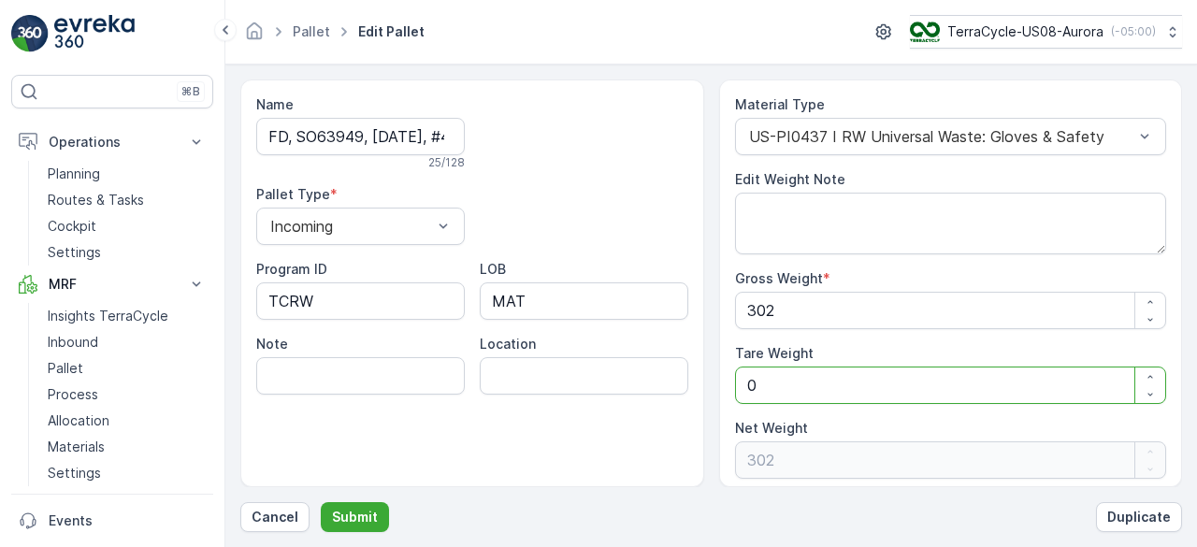
click at [830, 367] on Weight "0" at bounding box center [951, 385] width 432 height 37
type Weight "0"
type Weight "7"
type Weight "295"
type Weight "70"
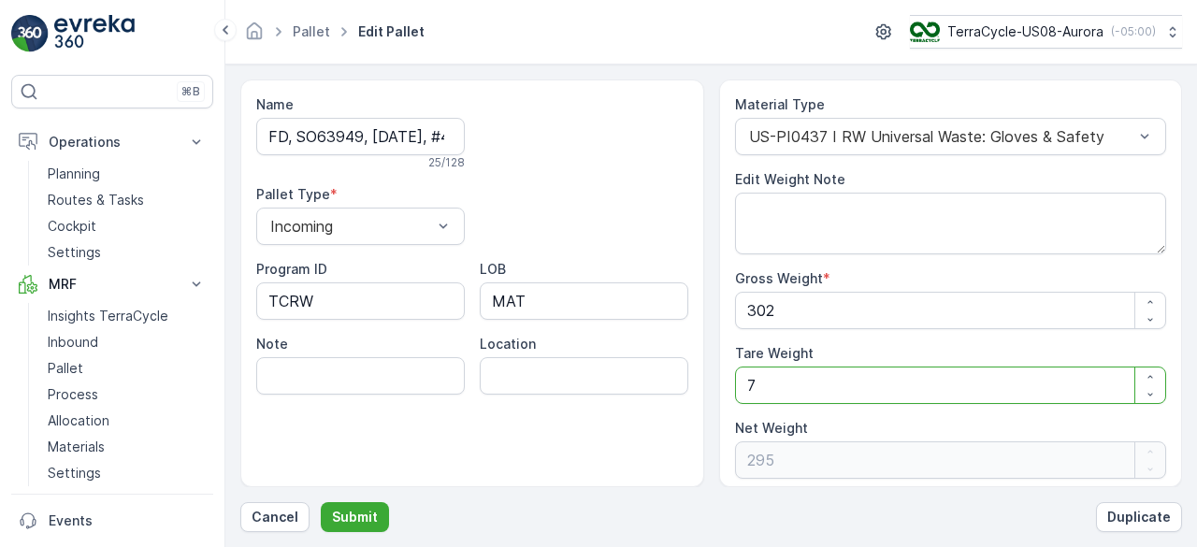
type Weight "232"
type Weight "70"
click at [345, 519] on p "Submit" at bounding box center [355, 517] width 46 height 19
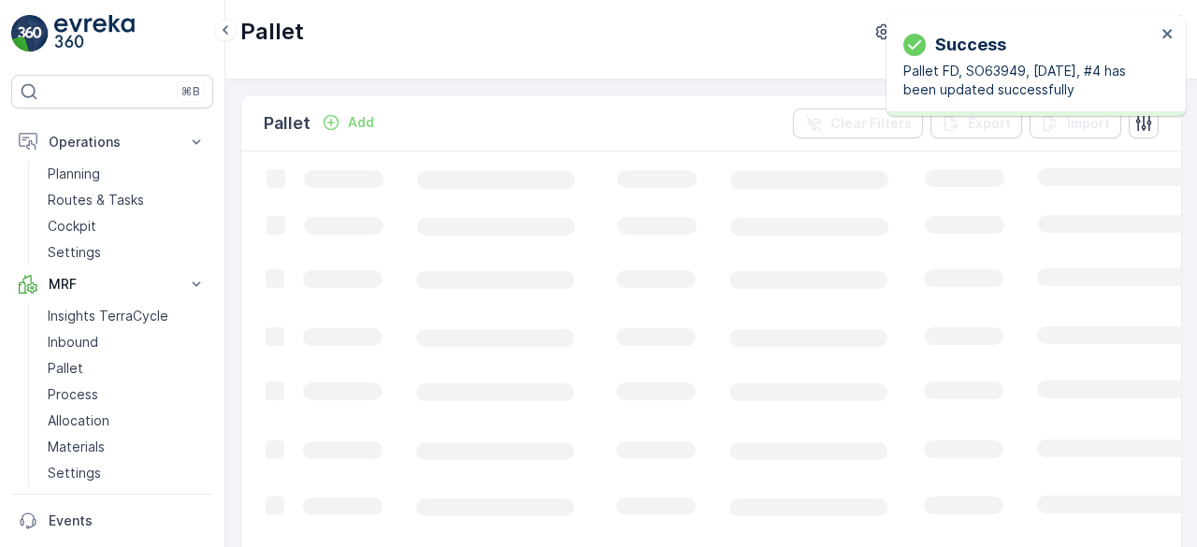
click at [345, 519] on icon "Loading..." at bounding box center [1139, 379] width 1796 height 454
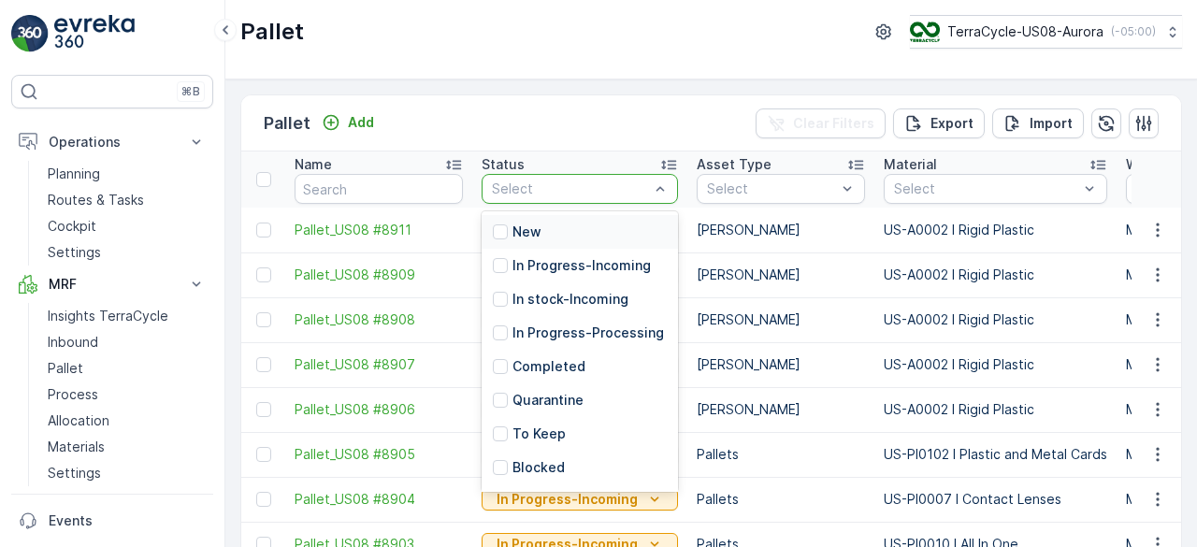
click at [528, 233] on p "New" at bounding box center [526, 232] width 29 height 19
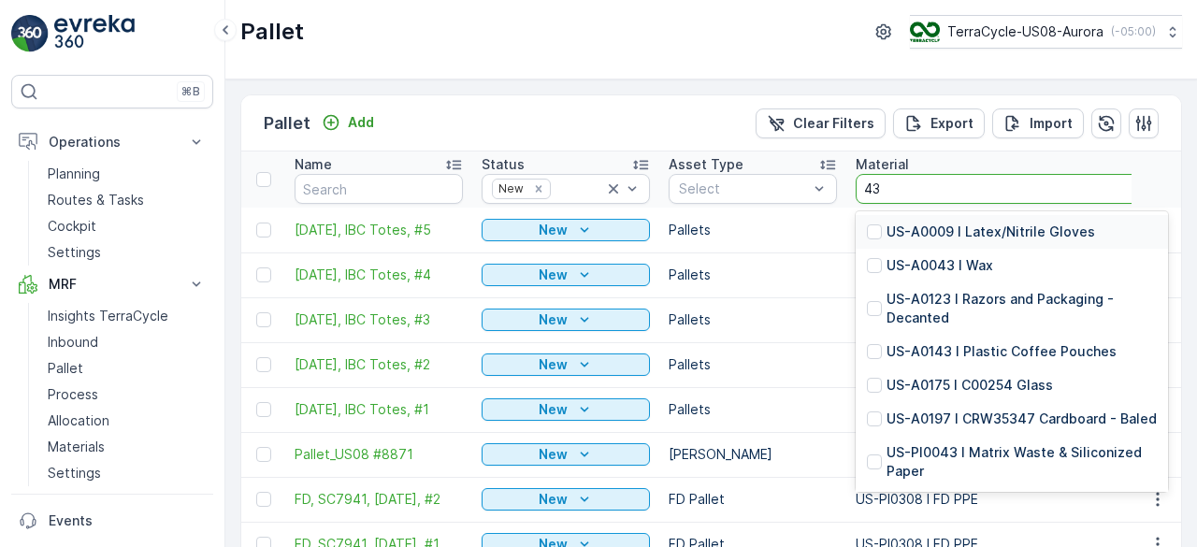
type input "437"
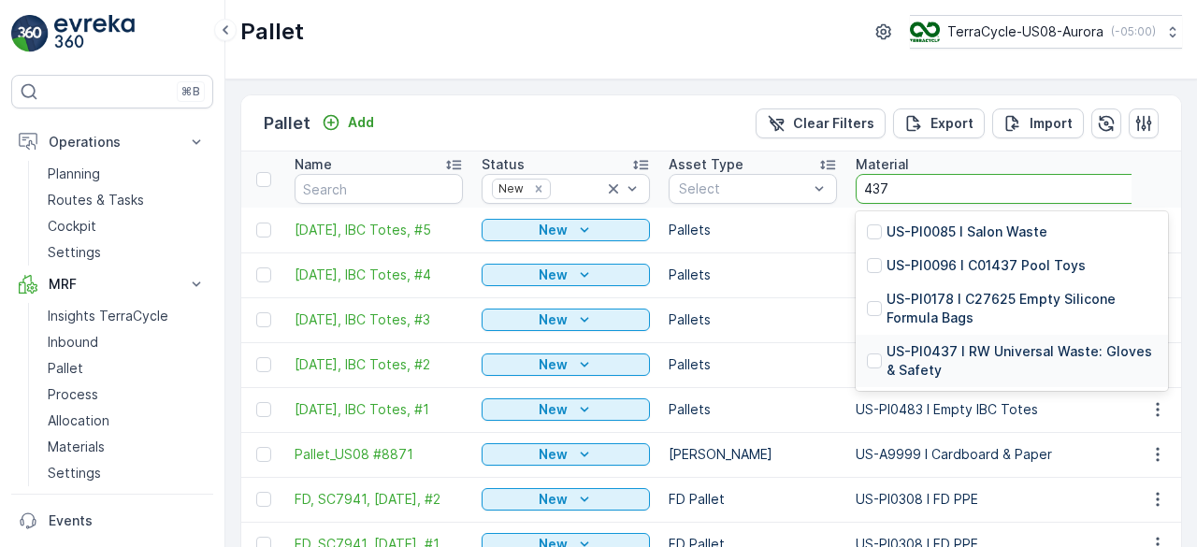
click at [1003, 360] on p "US-PI0437 I RW Universal Waste: Gloves & Safety" at bounding box center [1022, 360] width 270 height 37
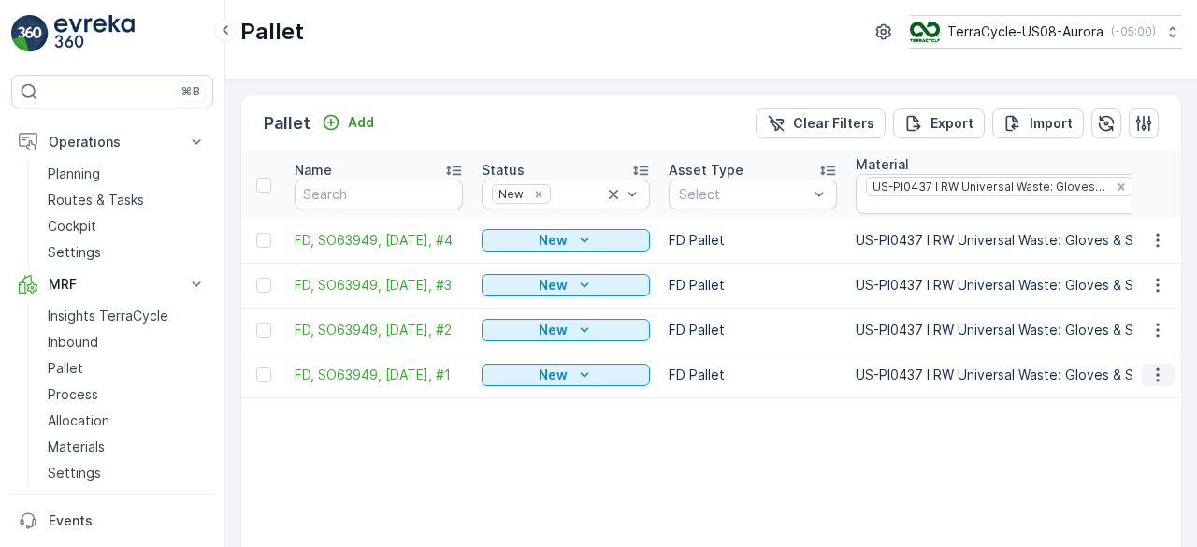
click at [1156, 379] on icon "button" at bounding box center [1157, 375] width 3 height 14
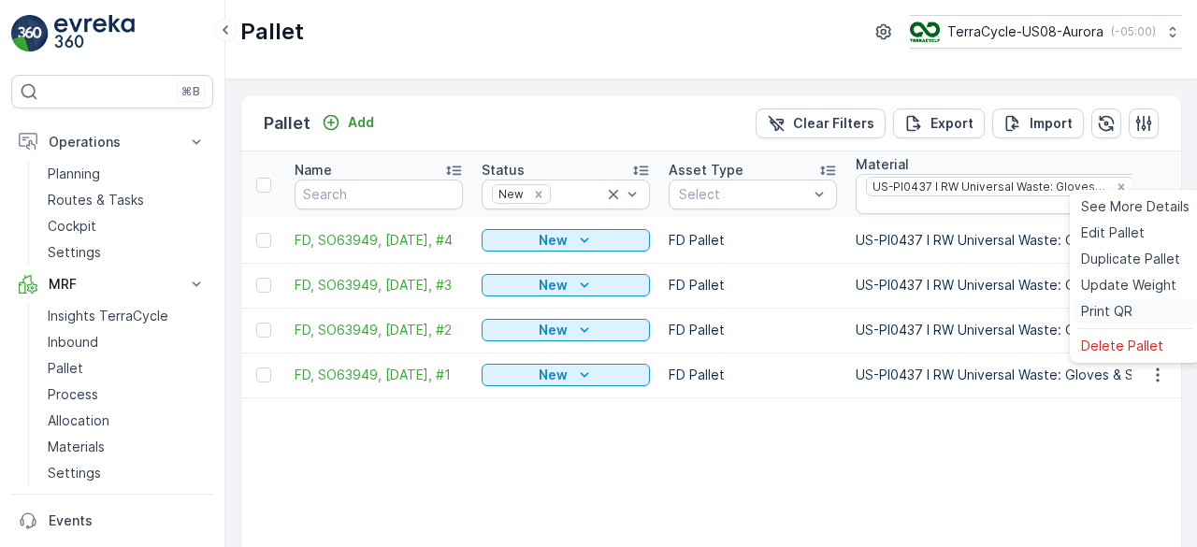
click at [1146, 309] on div "Print QR" at bounding box center [1135, 311] width 123 height 26
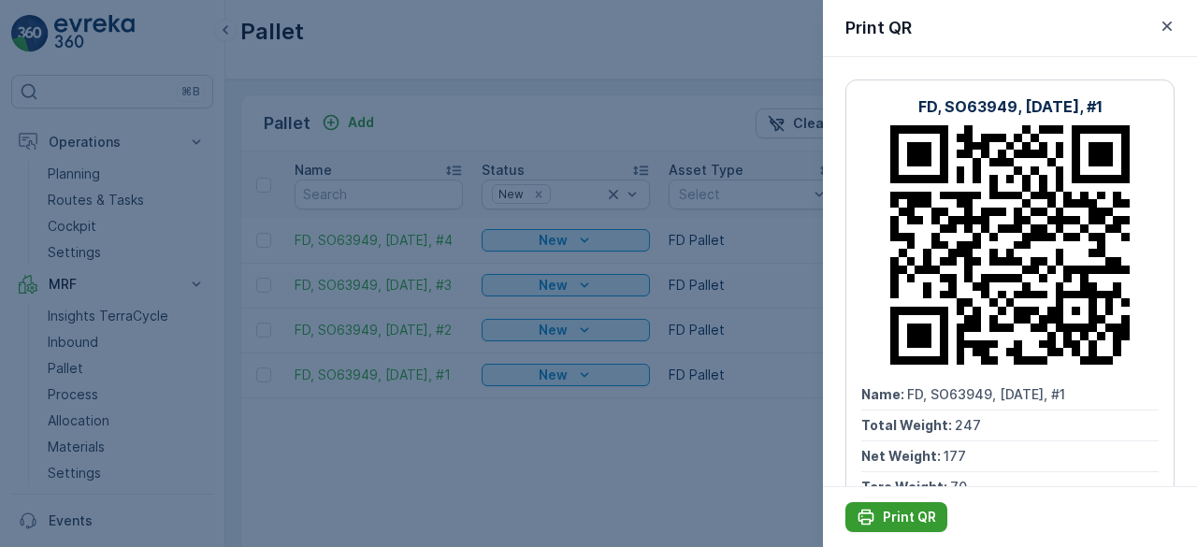
click at [913, 512] on p "Print QR" at bounding box center [909, 517] width 53 height 19
click at [650, 489] on div at bounding box center [598, 273] width 1197 height 547
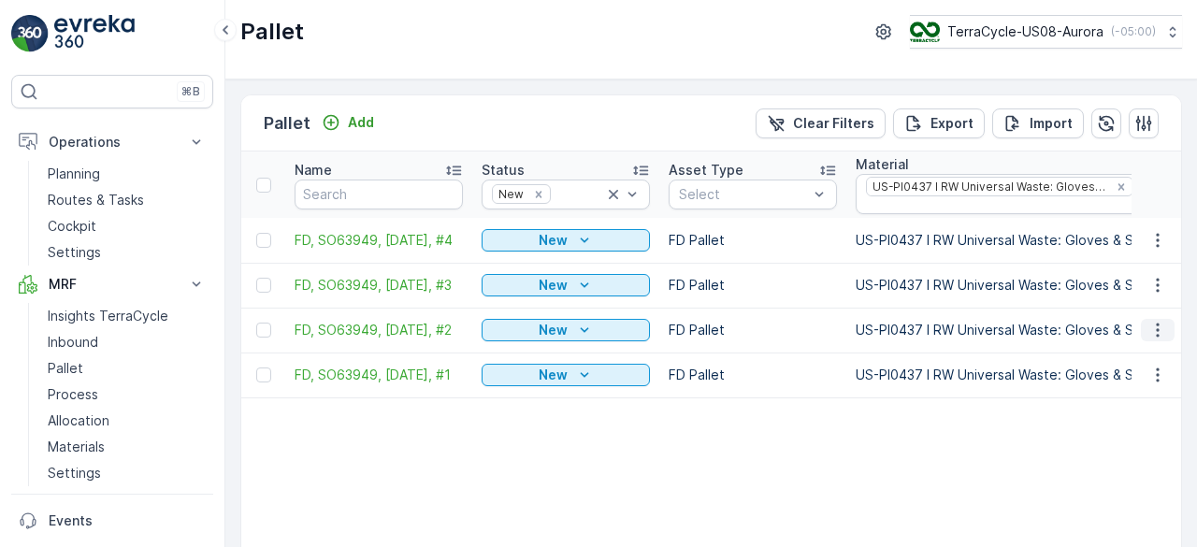
click at [1166, 333] on button "button" at bounding box center [1158, 330] width 34 height 22
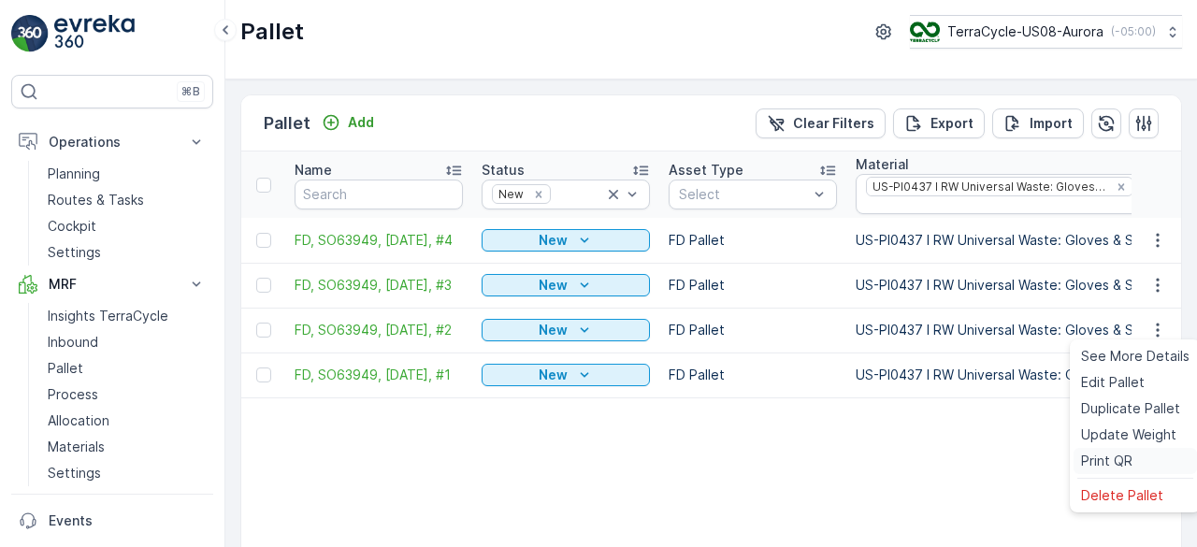
click at [1117, 460] on span "Print QR" at bounding box center [1106, 461] width 51 height 19
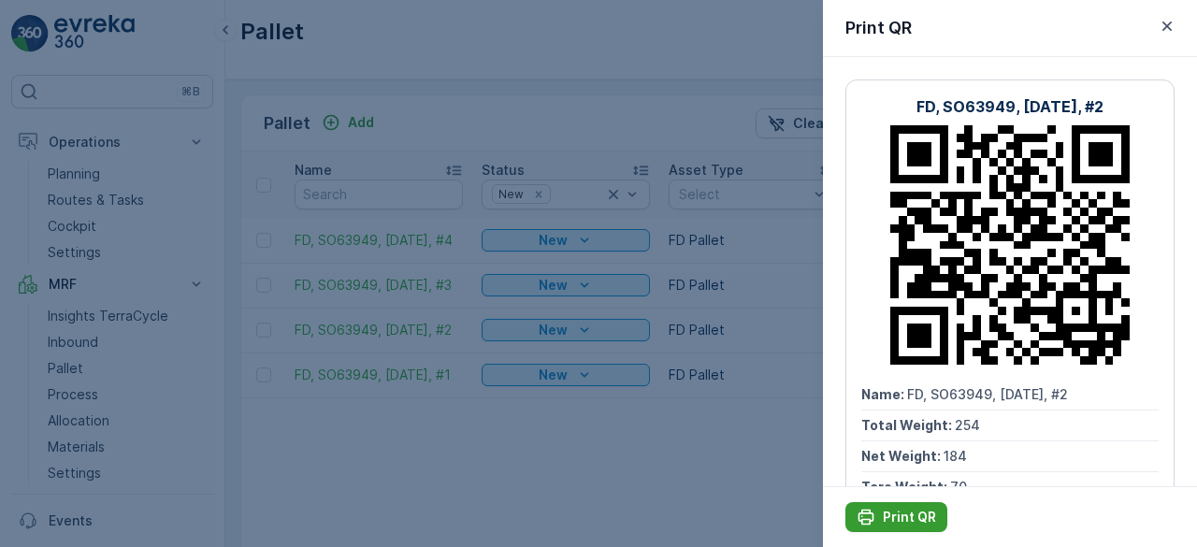
click at [902, 523] on p "Print QR" at bounding box center [909, 517] width 53 height 19
click at [750, 467] on div at bounding box center [598, 273] width 1197 height 547
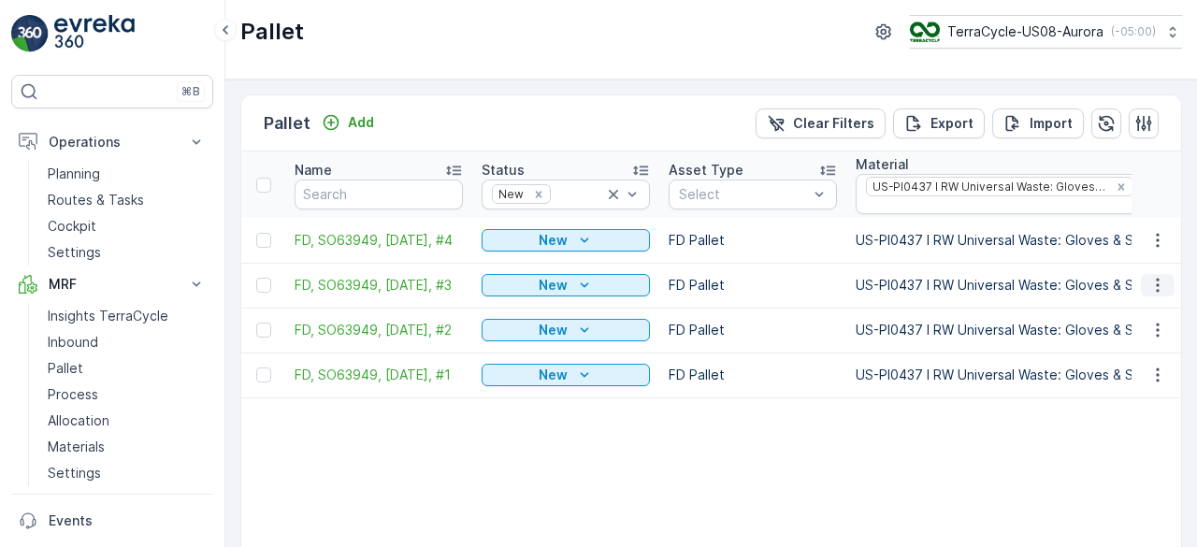
click at [1149, 276] on icon "button" at bounding box center [1157, 285] width 19 height 19
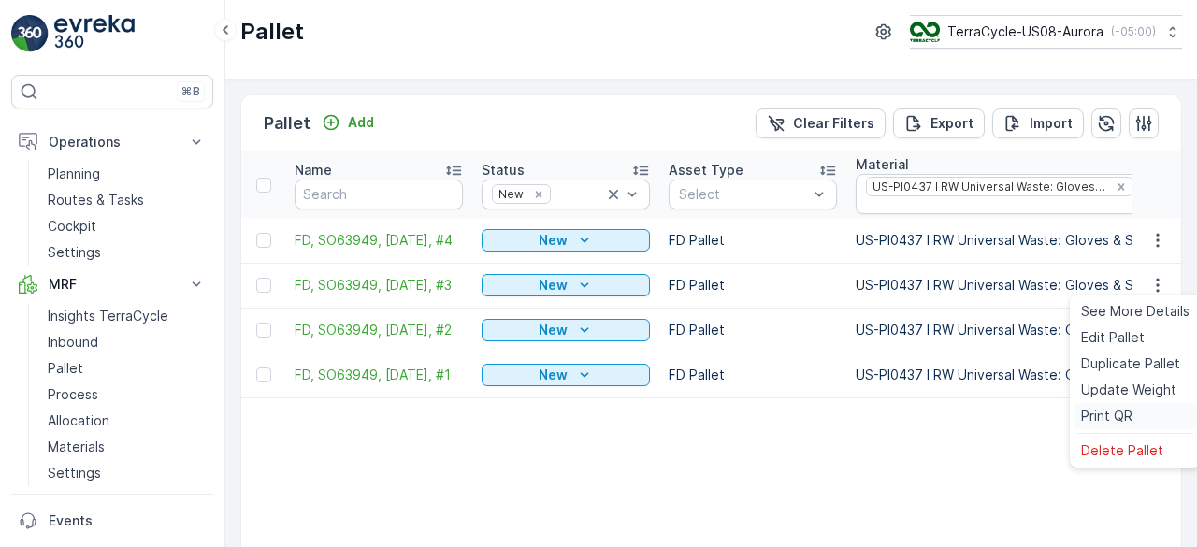
click at [1105, 411] on span "Print QR" at bounding box center [1106, 416] width 51 height 19
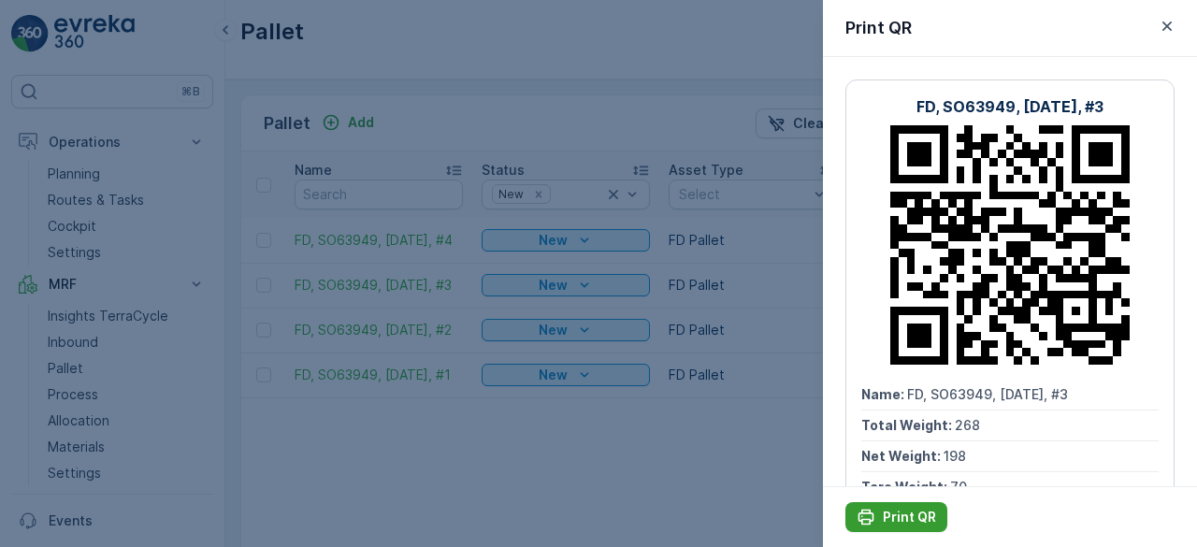
click at [896, 519] on p "Print QR" at bounding box center [909, 517] width 53 height 19
click at [757, 472] on div at bounding box center [598, 273] width 1197 height 547
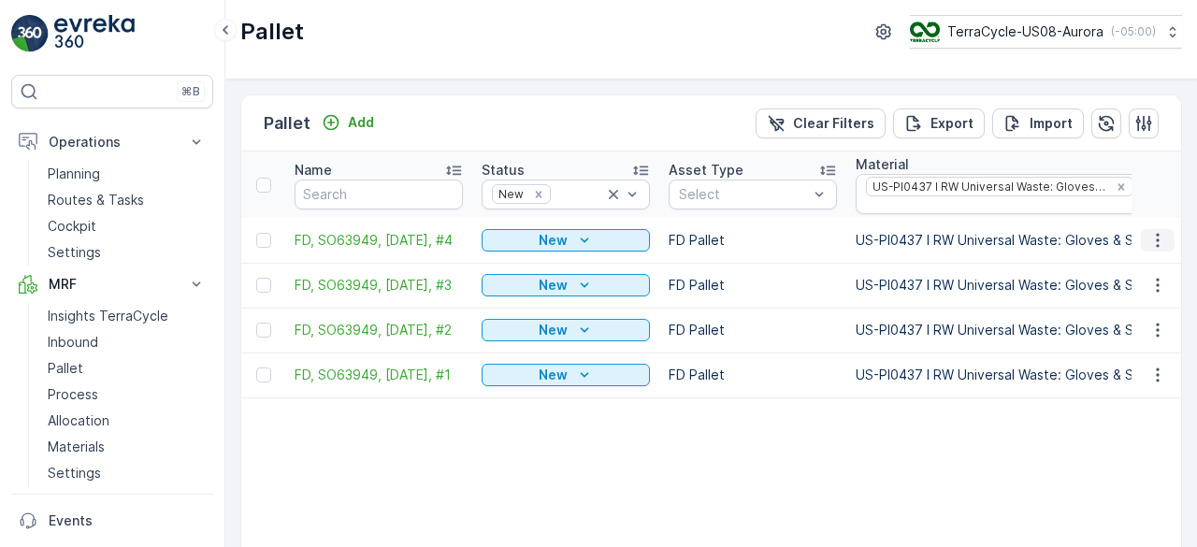
click at [1158, 242] on icon "button" at bounding box center [1157, 240] width 19 height 19
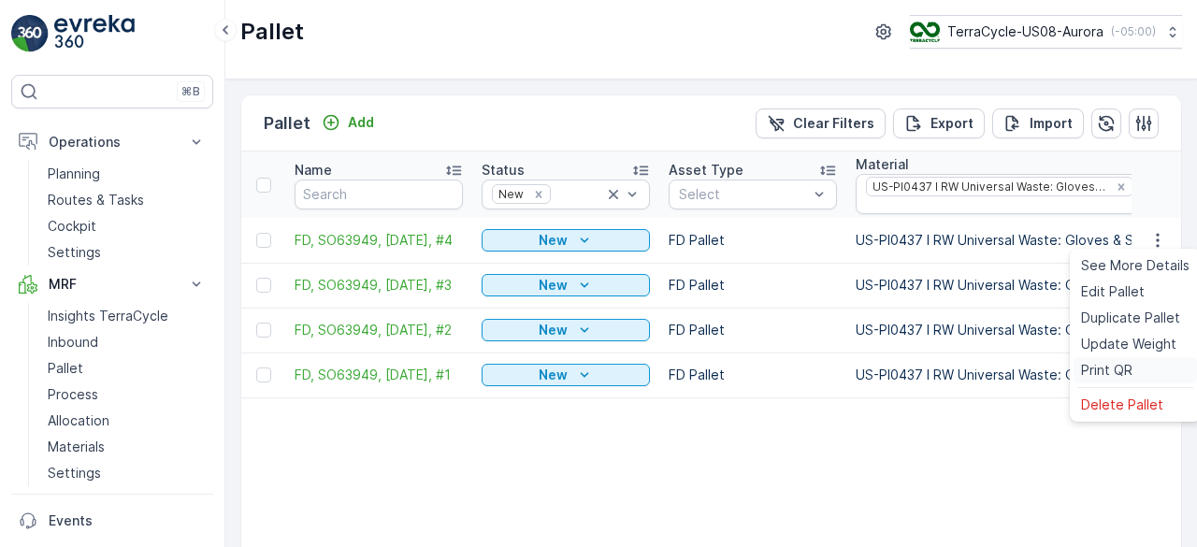
click at [1147, 364] on div "Print QR" at bounding box center [1135, 370] width 123 height 26
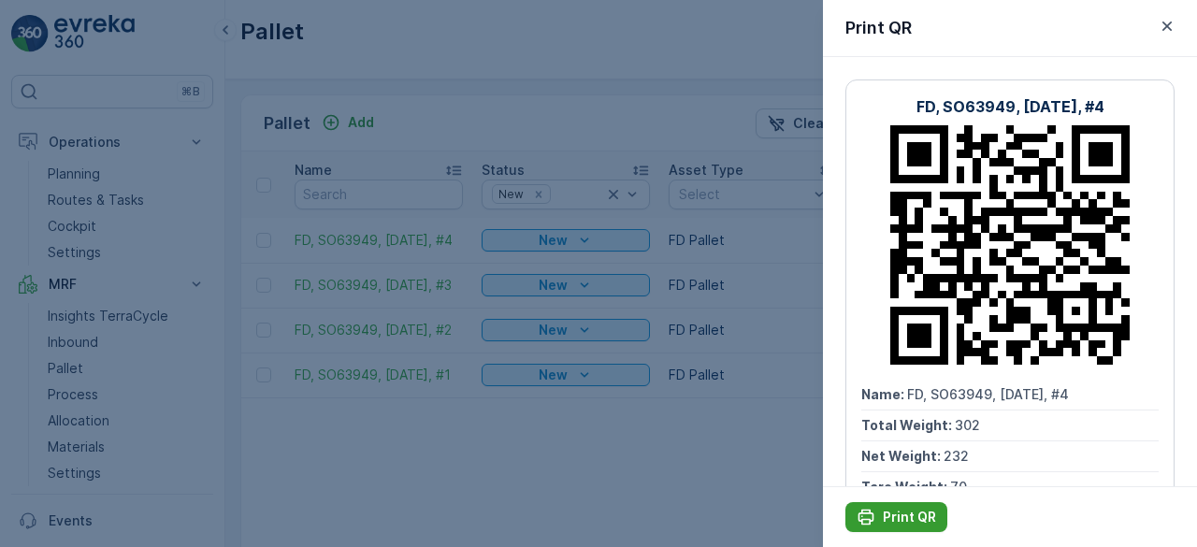
click at [886, 510] on p "Print QR" at bounding box center [909, 517] width 53 height 19
click at [754, 456] on div at bounding box center [598, 273] width 1197 height 547
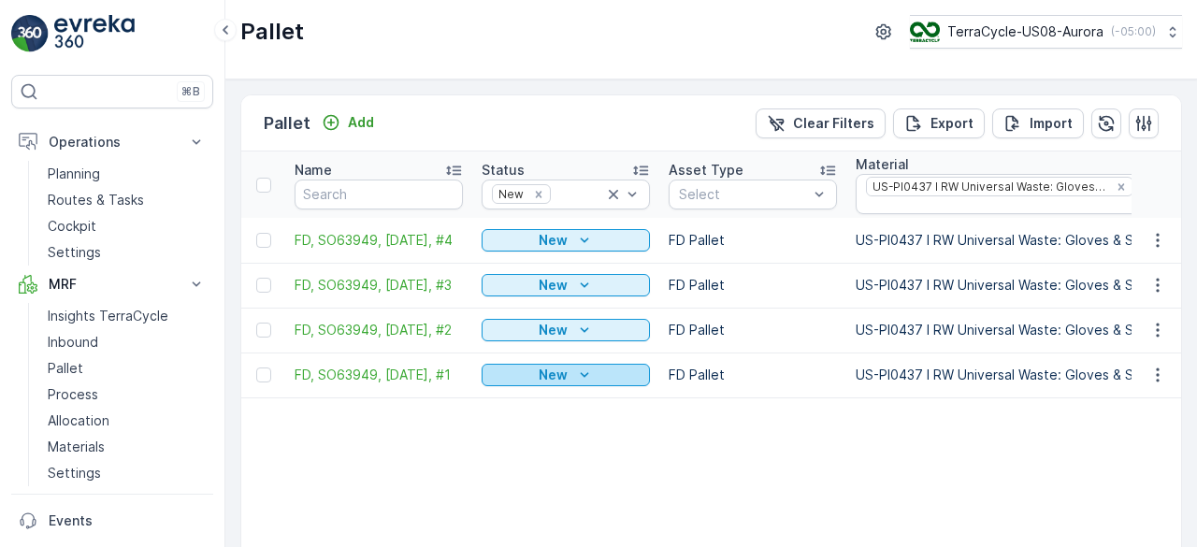
click at [620, 377] on div "New" at bounding box center [565, 375] width 153 height 19
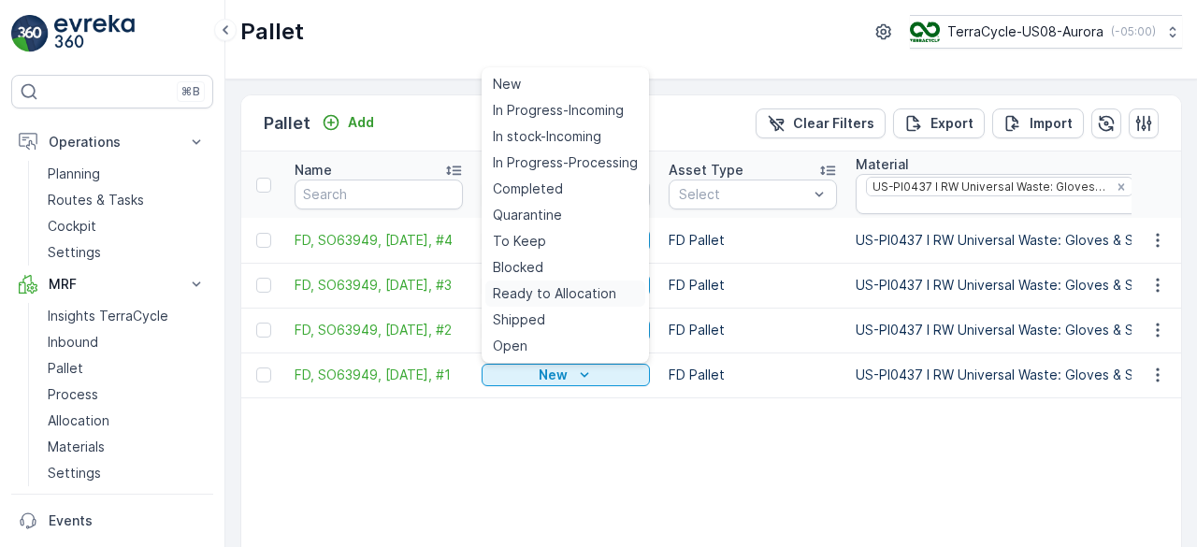
click at [582, 289] on span "Ready to Allocation" at bounding box center [554, 293] width 123 height 19
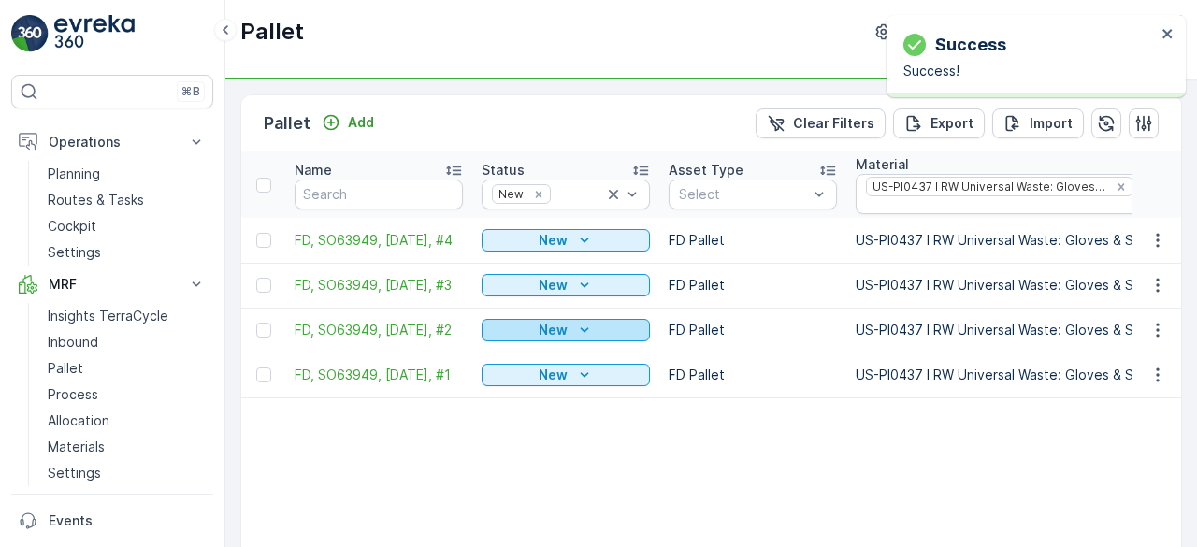
click at [584, 328] on icon "New" at bounding box center [584, 330] width 8 height 5
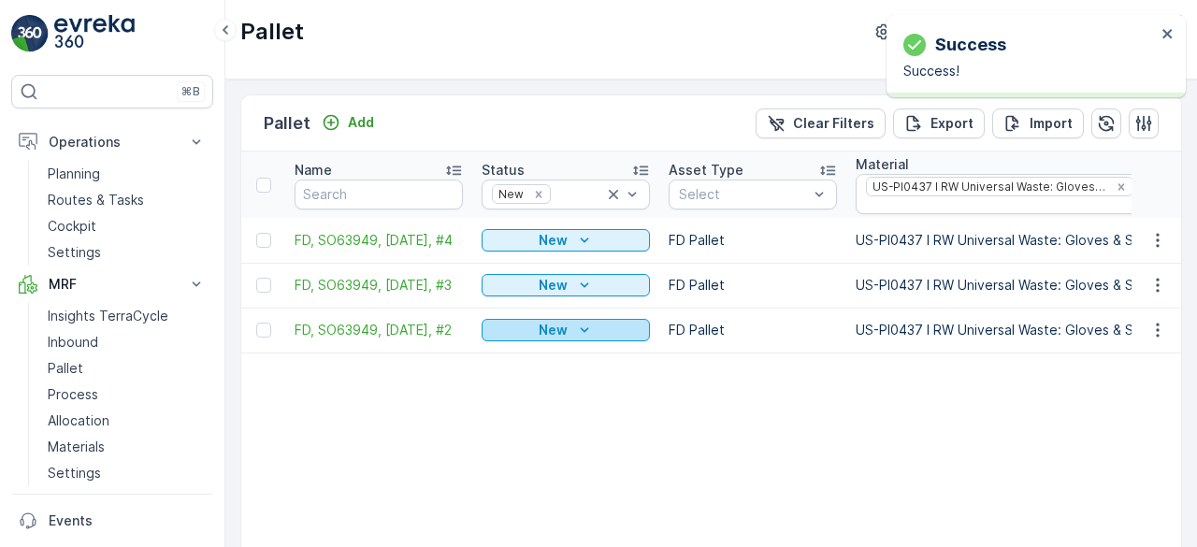
click at [575, 326] on icon "New" at bounding box center [584, 330] width 19 height 19
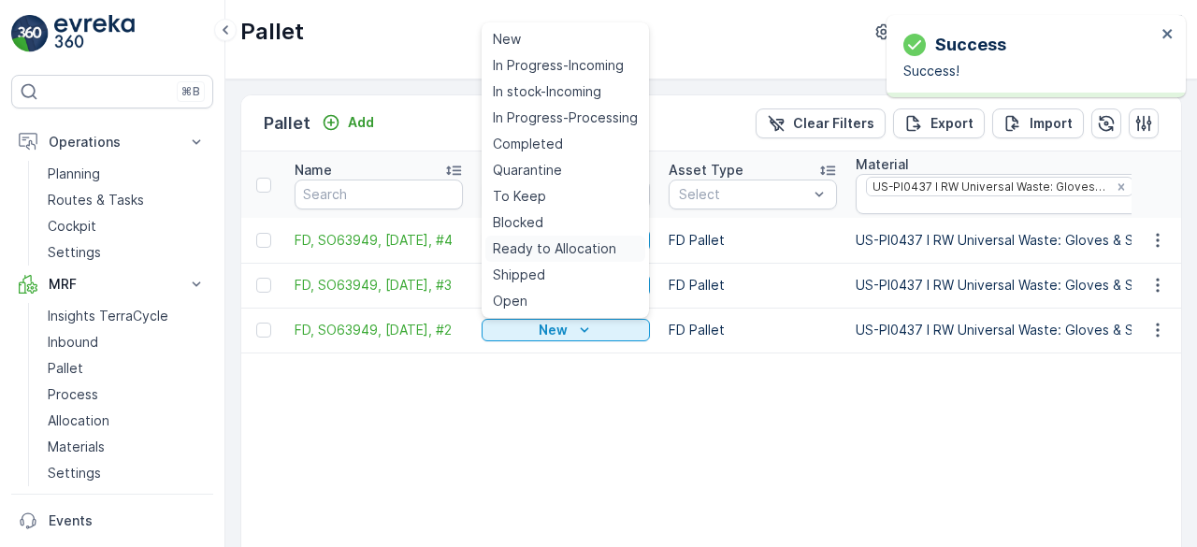
click at [576, 252] on span "Ready to Allocation" at bounding box center [554, 248] width 123 height 19
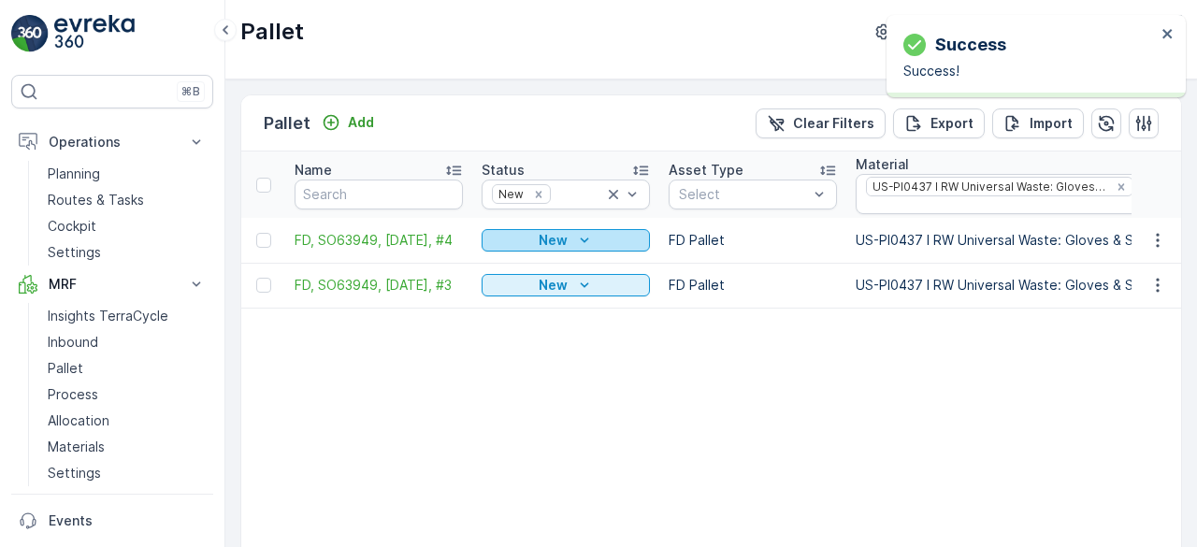
click at [581, 239] on icon "New" at bounding box center [584, 240] width 19 height 19
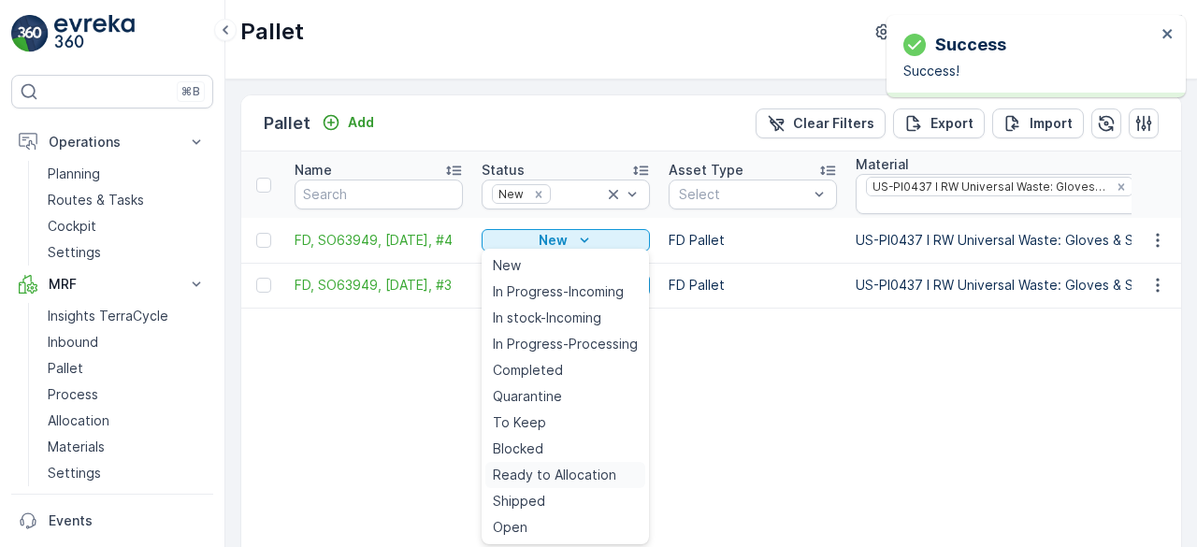
click at [555, 470] on span "Ready to Allocation" at bounding box center [554, 475] width 123 height 19
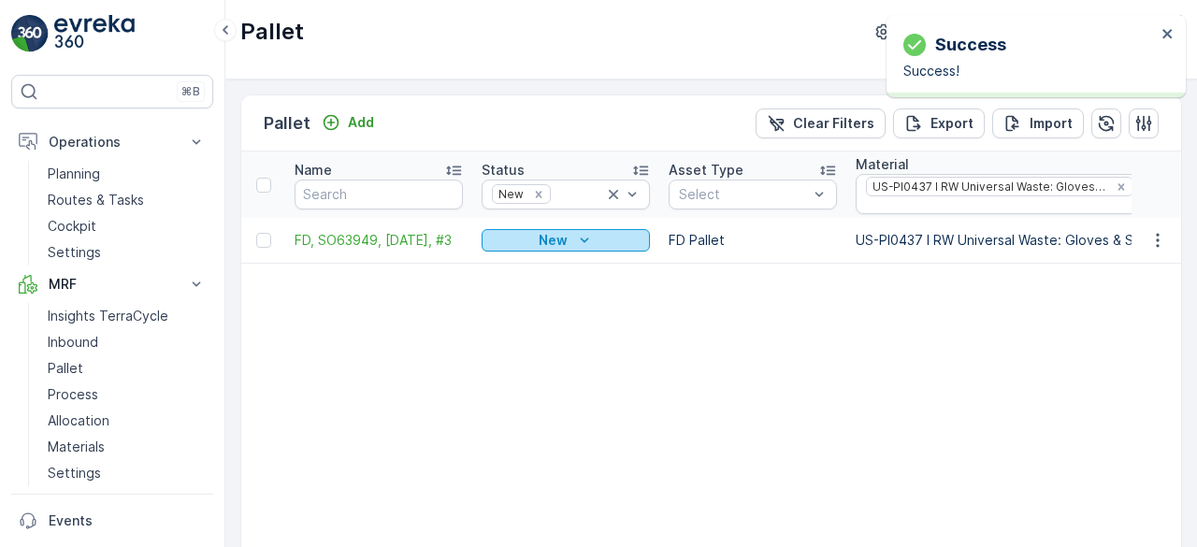
click at [582, 233] on icon "New" at bounding box center [584, 240] width 19 height 19
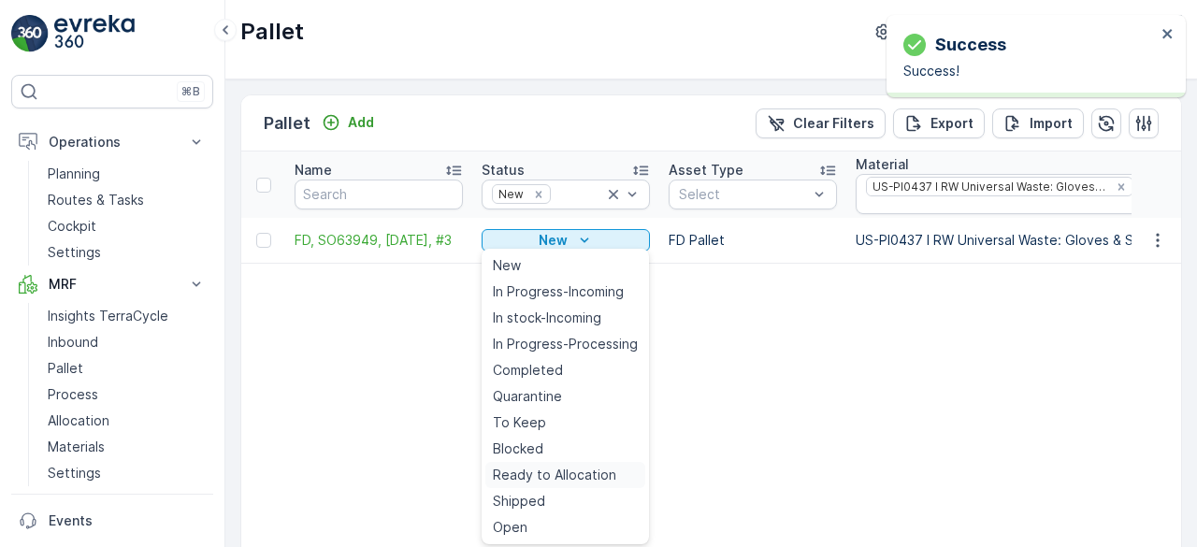
click at [559, 473] on span "Ready to Allocation" at bounding box center [554, 475] width 123 height 19
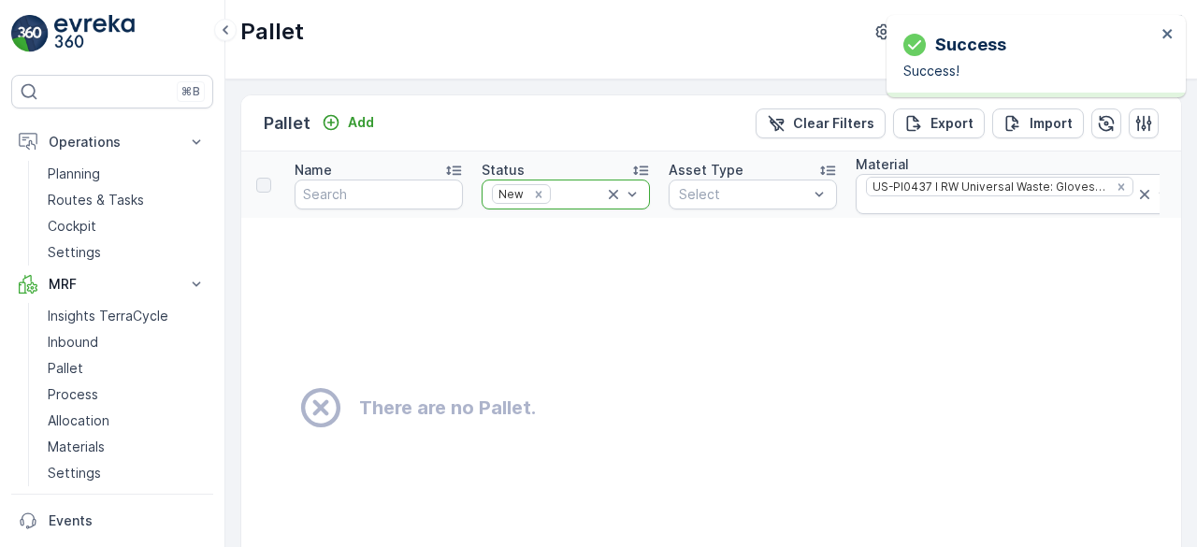
click at [610, 190] on icon at bounding box center [613, 194] width 9 height 9
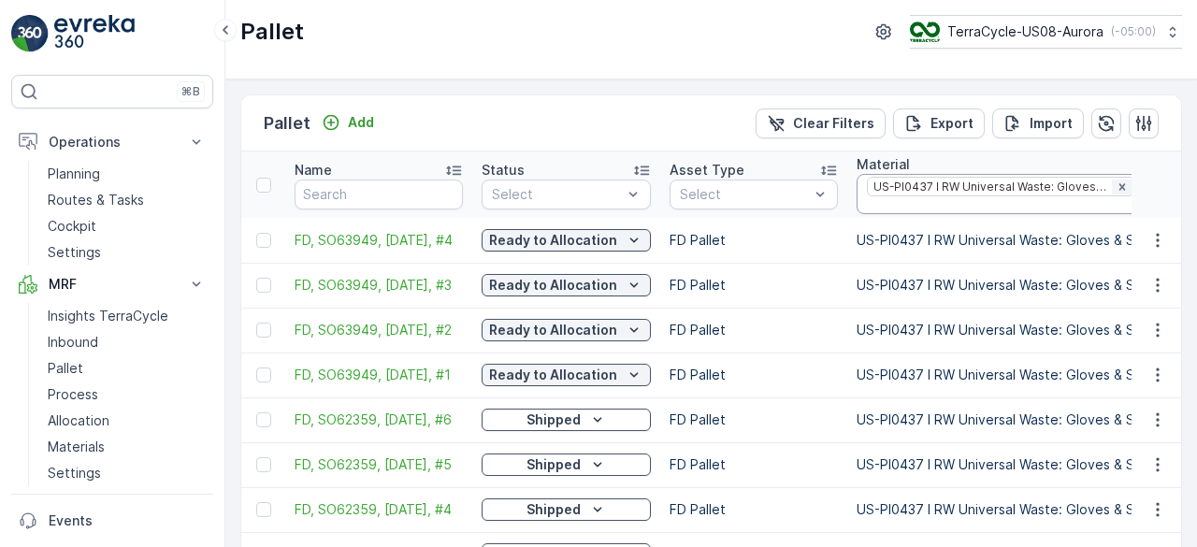
click at [1118, 184] on icon "Remove US-PI0437 I RW Universal Waste: Gloves & Safety" at bounding box center [1121, 186] width 7 height 7
